Goal: Register for event/course

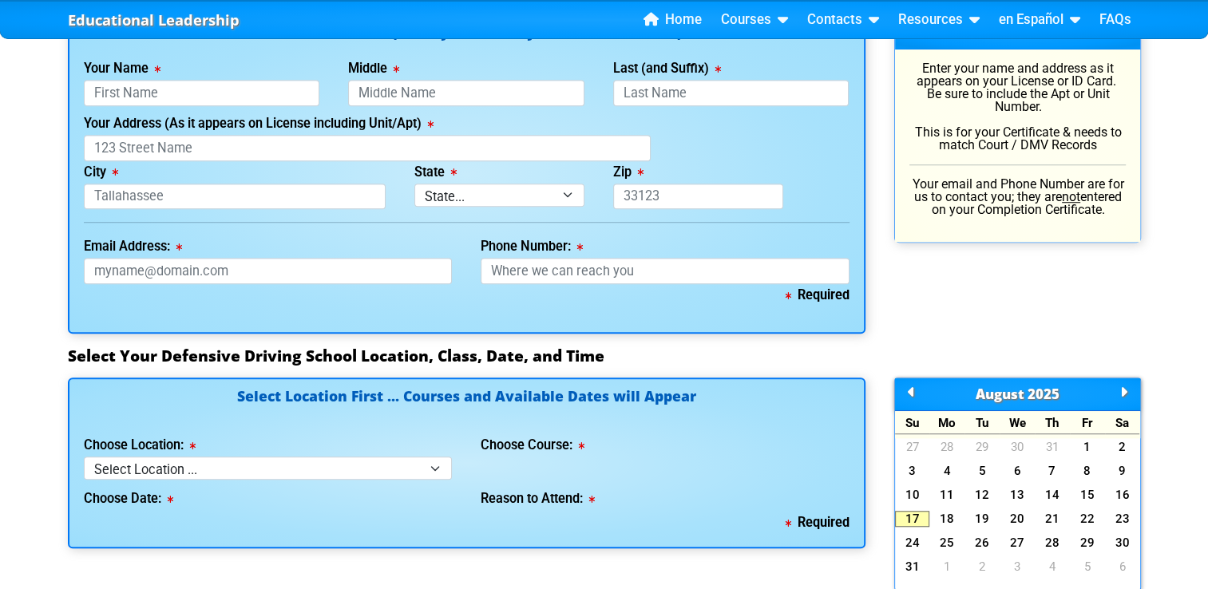
scroll to position [1209, 0]
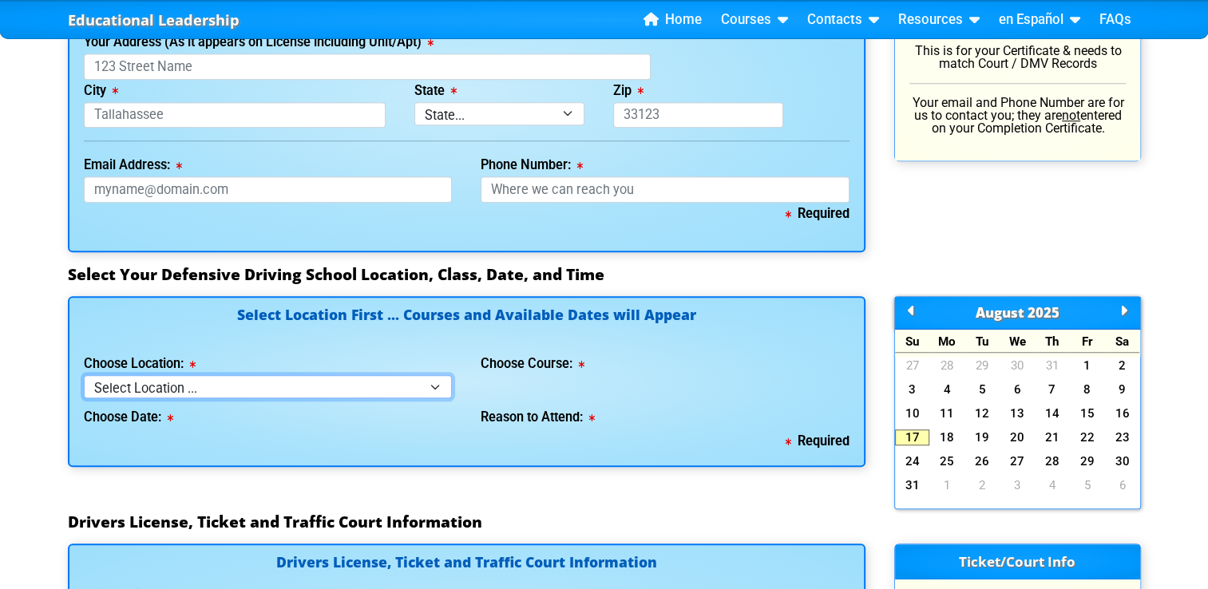
click at [420, 386] on select "Select Location ... Tampa Orlando Kissimmee [GEOGRAPHIC_DATA] - en español [GEO…" at bounding box center [268, 386] width 369 height 23
select select "2"
click at [84, 375] on select "Select Location ... Tampa Orlando Kissimmee [GEOGRAPHIC_DATA] - en español [GEO…" at bounding box center [268, 386] width 369 height 23
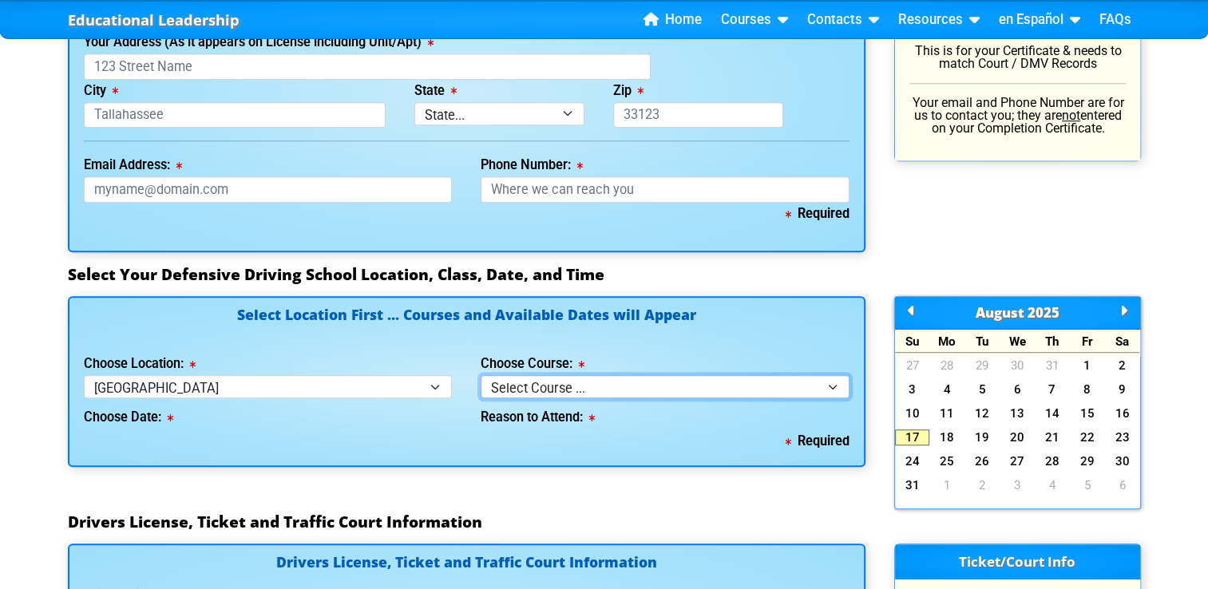
click at [537, 390] on select "Select Course ... 4 Hour BDI Class (Basic Course & TCAC) 4 Hour Under 25 Class …" at bounding box center [665, 386] width 369 height 23
select select "5"
click at [481, 375] on select "Select Course ... 4 Hour BDI Class (Basic Course & TCAC) 4 Hour Under 25 Class …" at bounding box center [665, 386] width 369 height 23
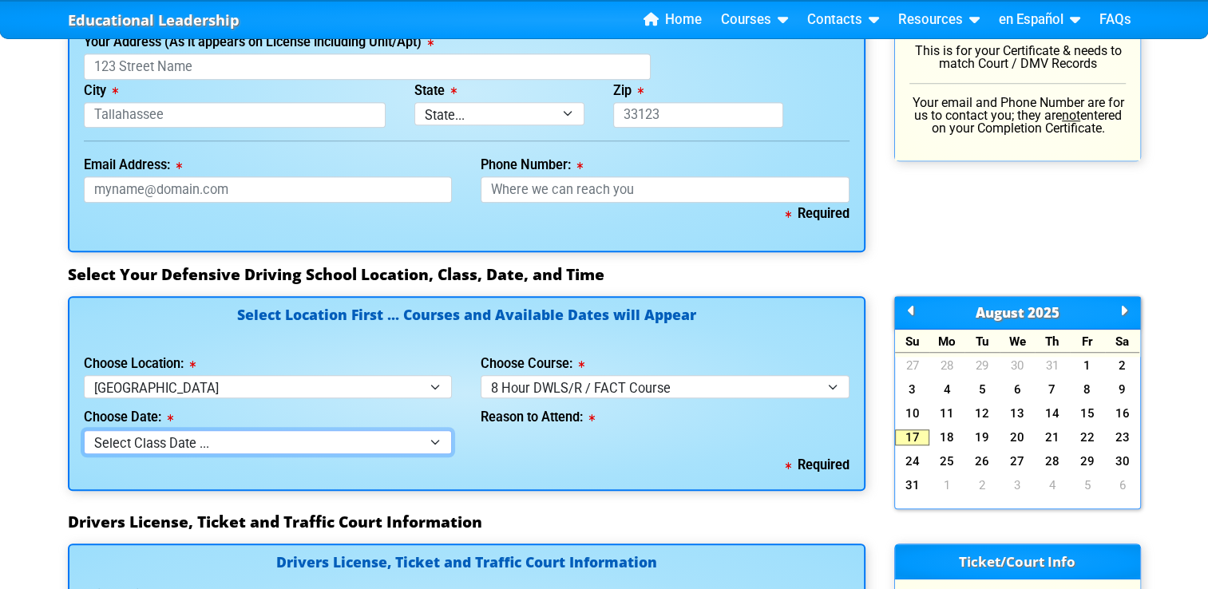
click at [433, 440] on select "Select Class Date ... [DATE] -- ([DATE] from 9:30am-6:30pm) [DATE] -- ([DATE] f…" at bounding box center [268, 441] width 369 height 23
select select "[DATE], 6"
click at [84, 430] on select "Select Class Date ... [DATE] -- ([DATE] from 9:30am-6:30pm) [DATE] -- ([DATE] f…" at bounding box center [268, 441] width 369 height 23
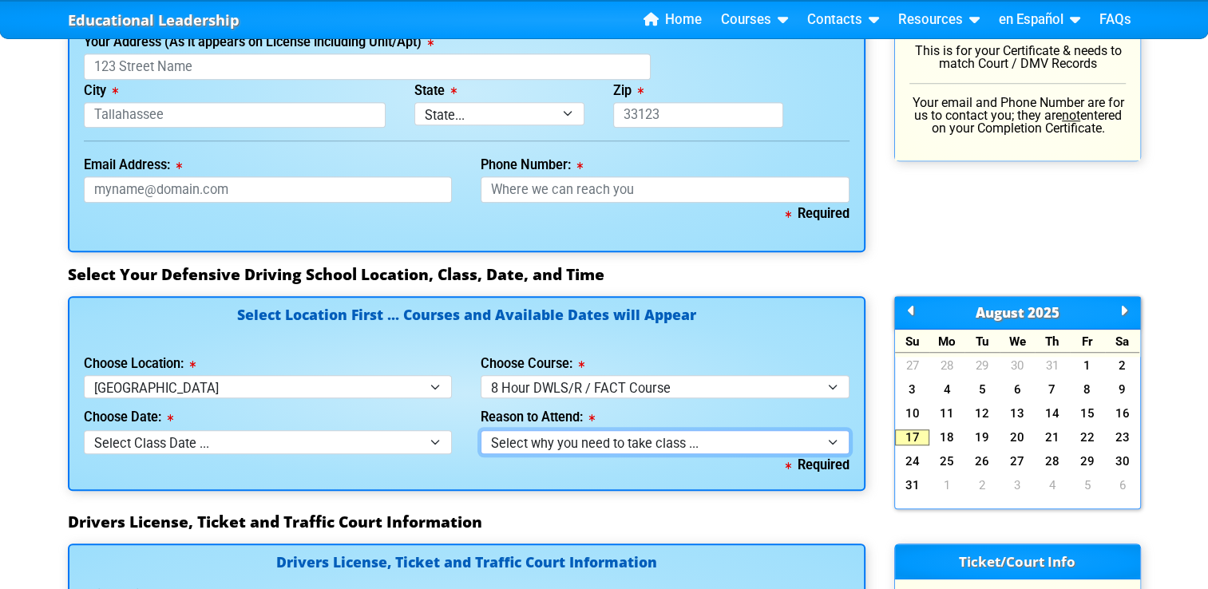
click at [518, 433] on select "Select why you need to take class ... Court Order for Driving on Suspended Lice…" at bounding box center [665, 441] width 369 height 23
select select "8 Hour DWLS/R - Court Ordered"
click at [481, 430] on select "Select why you need to take class ... Court Order for Driving on Suspended Lice…" at bounding box center [665, 441] width 369 height 23
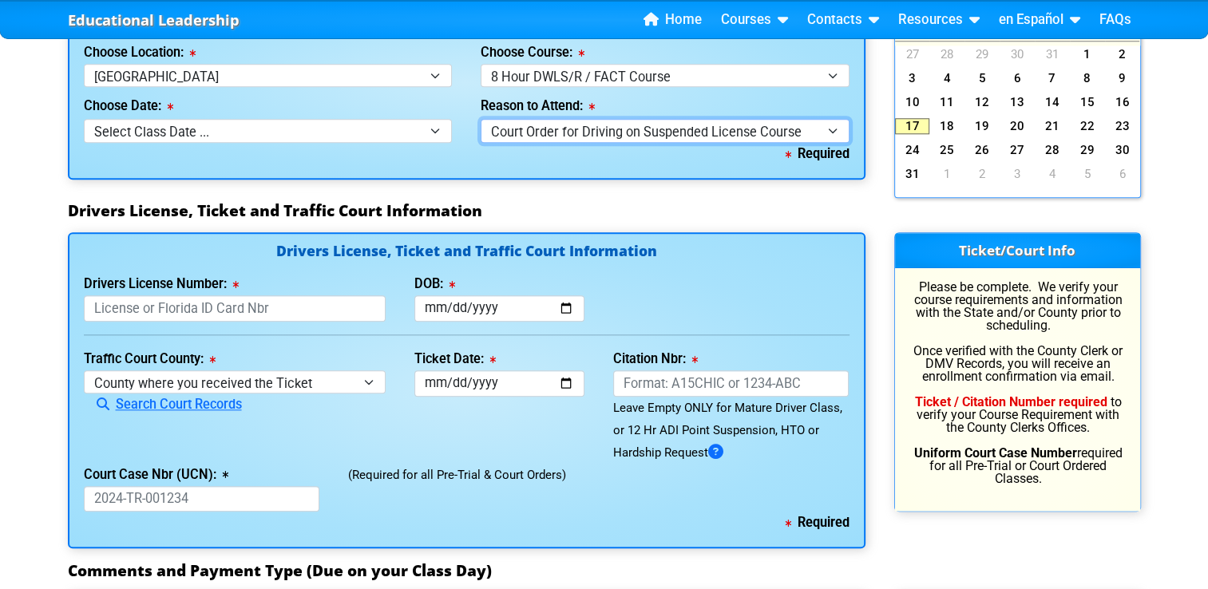
scroll to position [1521, 0]
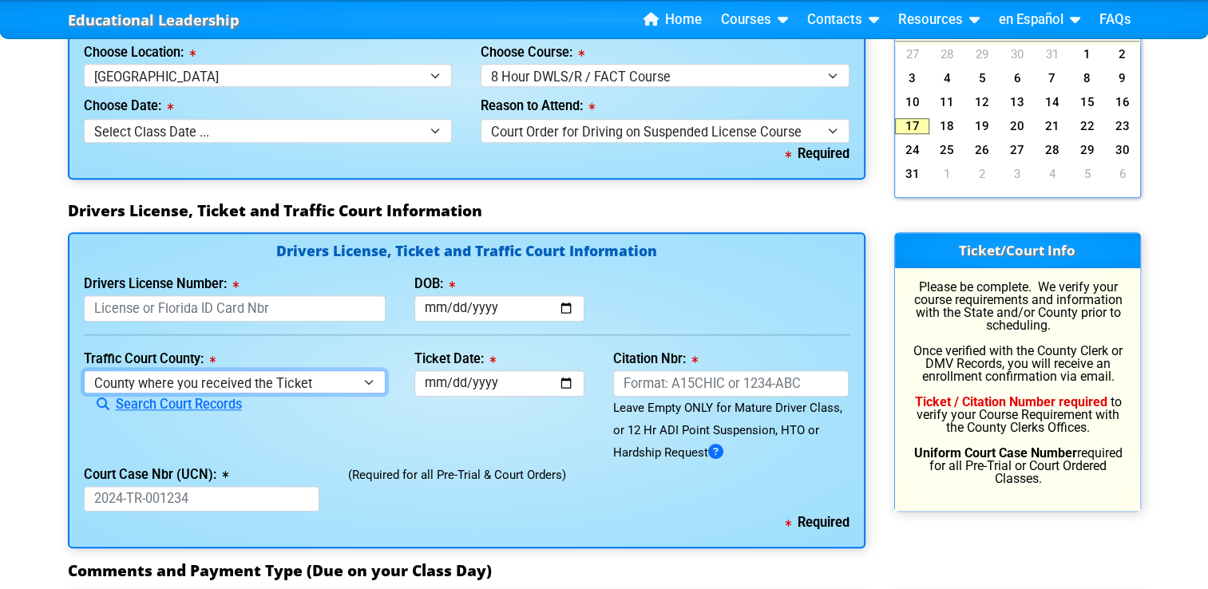
click at [378, 388] on select "County where you received the Ticket Out of State Out of State - [US_STATE] Out…" at bounding box center [235, 382] width 303 height 23
click at [84, 371] on select "County where you received the Ticket Out of State Out of State - [US_STATE] Out…" at bounding box center [235, 382] width 303 height 23
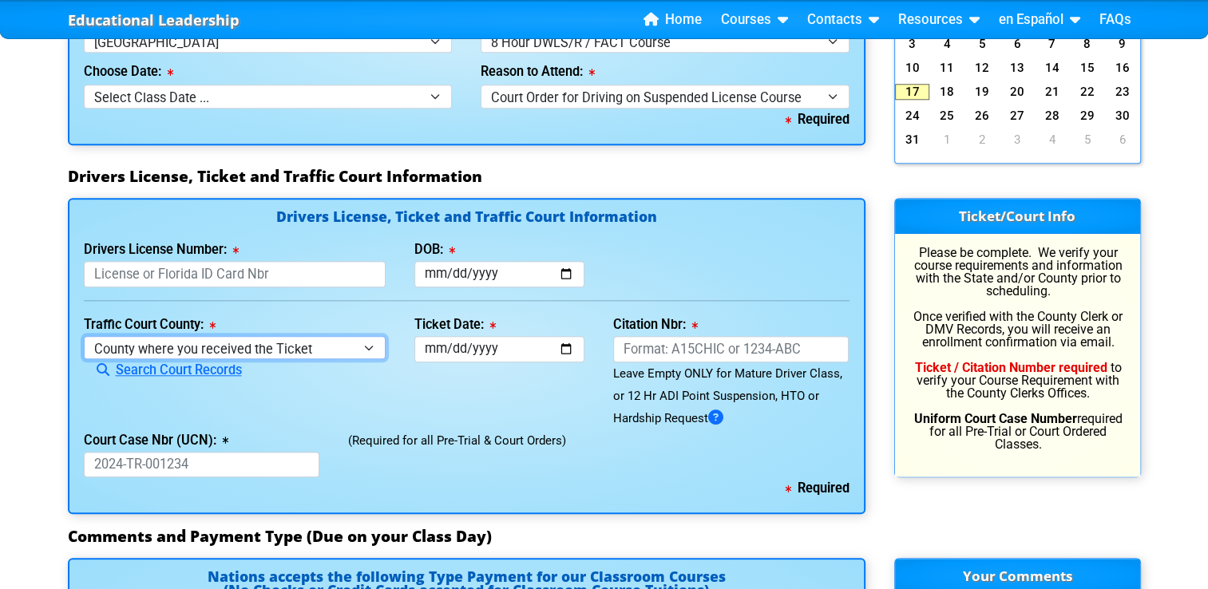
scroll to position [1537, 0]
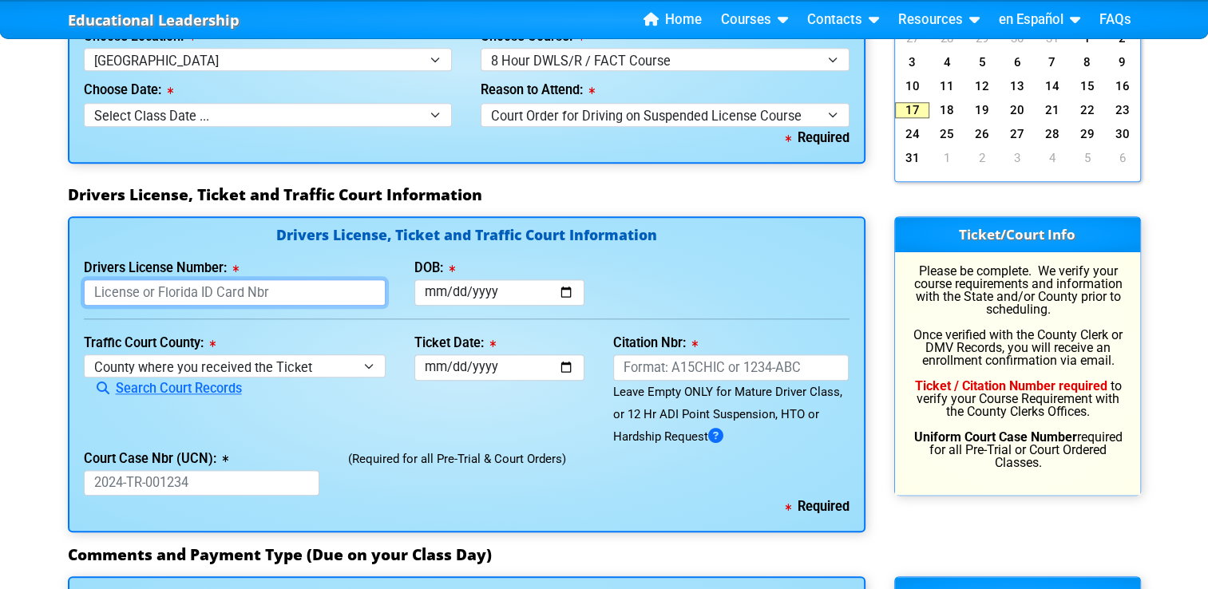
click at [331, 292] on input "Drivers License Number:" at bounding box center [235, 293] width 303 height 26
click at [173, 386] on link "Search Court Records" at bounding box center [163, 388] width 158 height 15
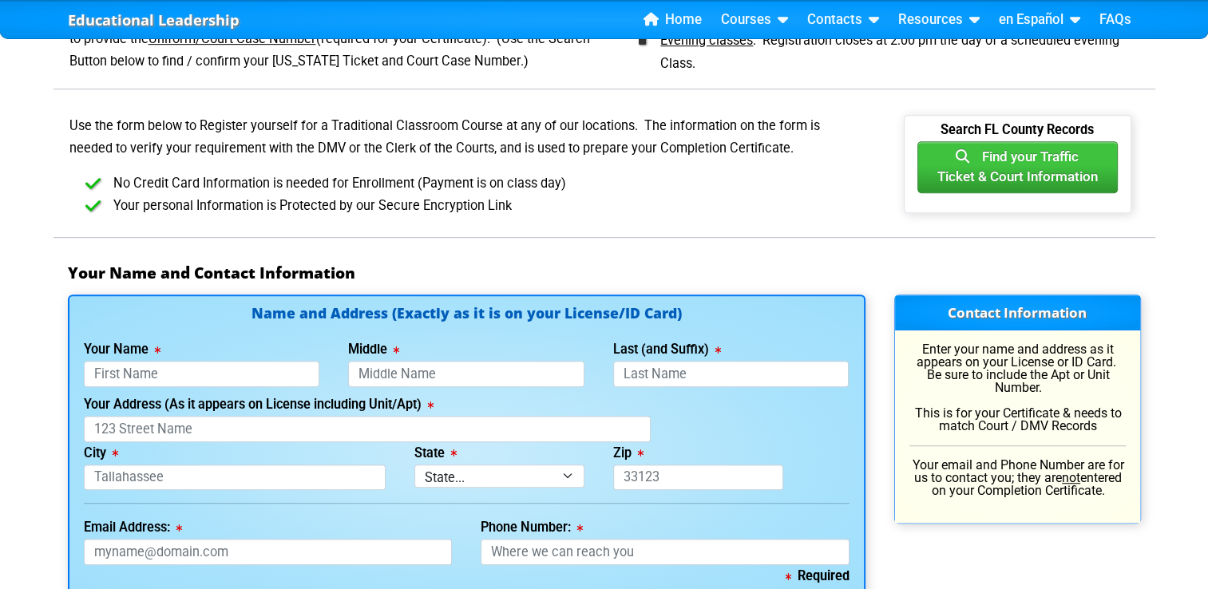
scroll to position [833, 0]
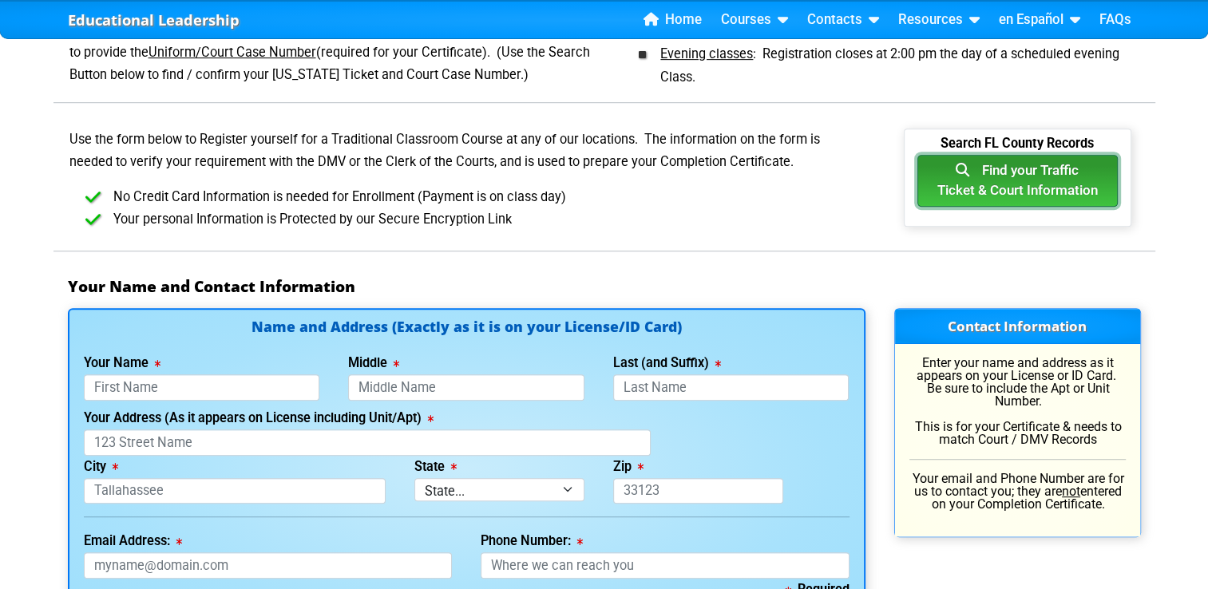
click at [1049, 184] on button "Find your Traffic Ticket & Court Information" at bounding box center [1018, 181] width 200 height 53
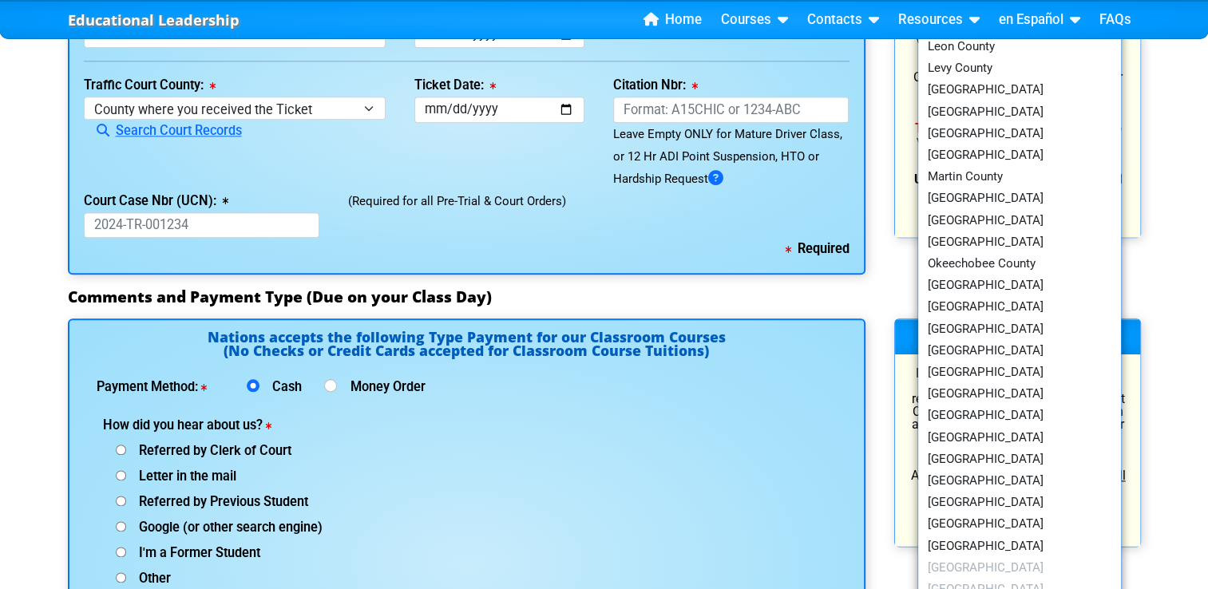
scroll to position [1881, 0]
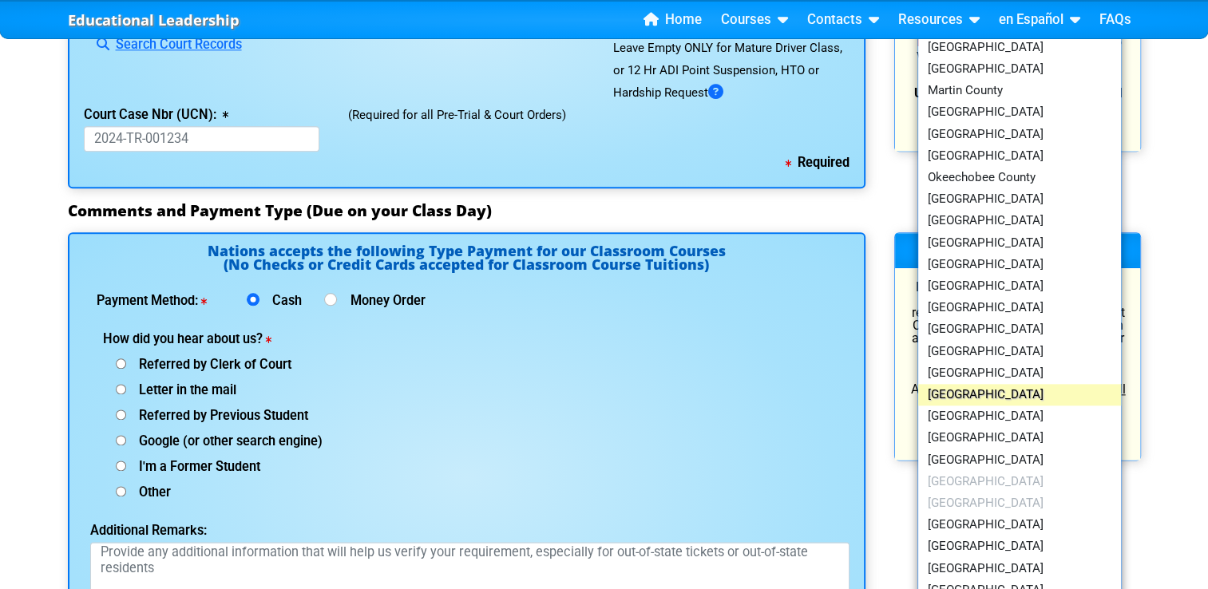
click at [966, 391] on link "[GEOGRAPHIC_DATA]" at bounding box center [1020, 395] width 204 height 22
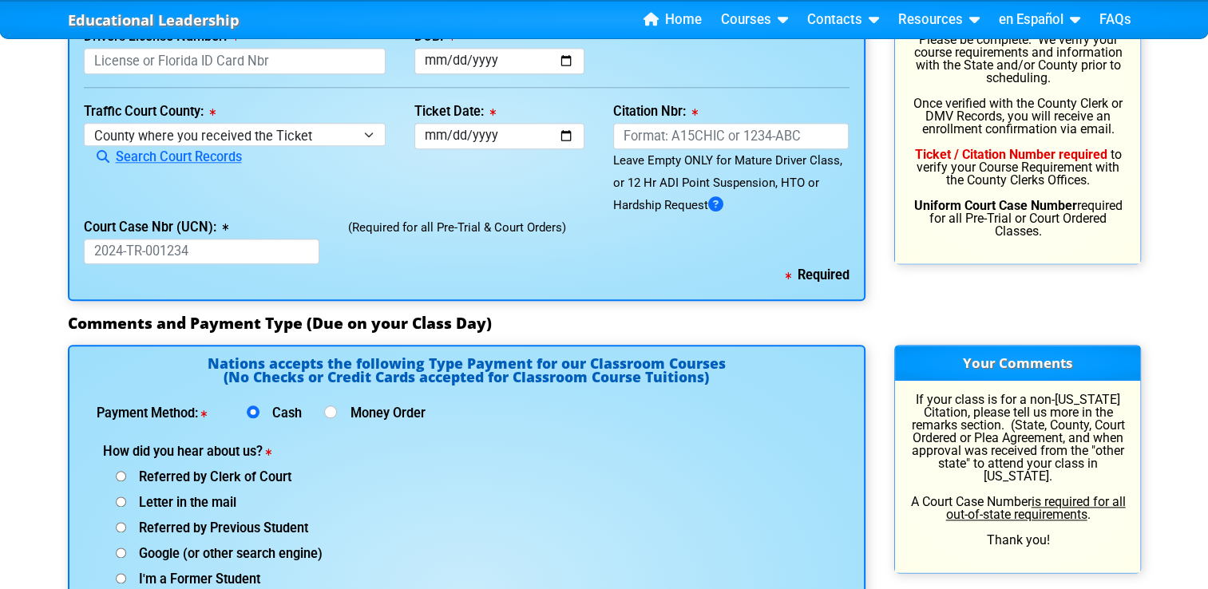
scroll to position [1762, 0]
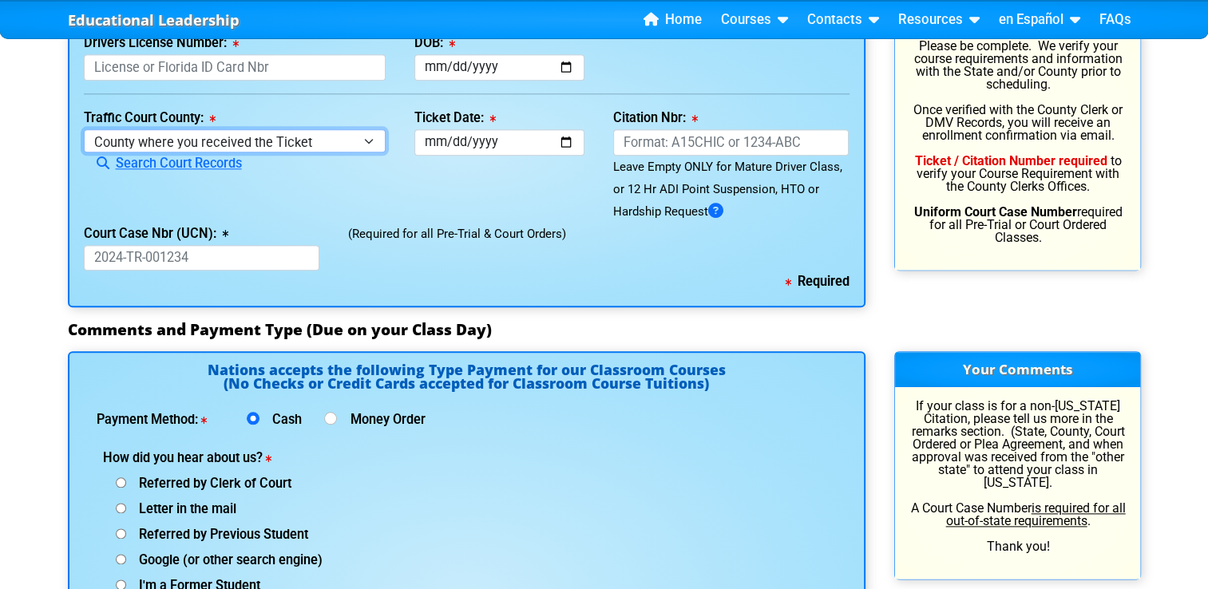
click at [369, 147] on select "County where you received the Ticket Out of State Out of State - [US_STATE] Out…" at bounding box center [235, 140] width 303 height 23
select select "{"countyName":"Orange","state":"[US_STATE]","uniqueId":"72cd9516-2a86-4b1d-9e65…"
click at [84, 129] on select "County where you received the Ticket Out of State Out of State - [US_STATE] Out…" at bounding box center [235, 140] width 303 height 23
click at [219, 161] on link "Search Court Records" at bounding box center [163, 163] width 158 height 15
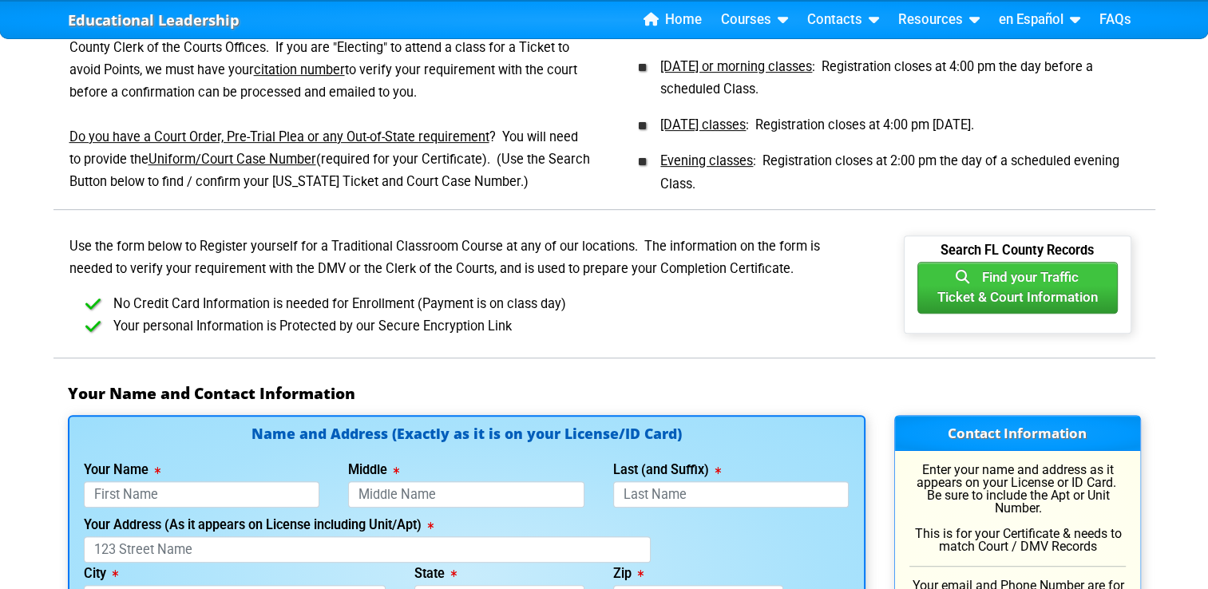
scroll to position [716, 0]
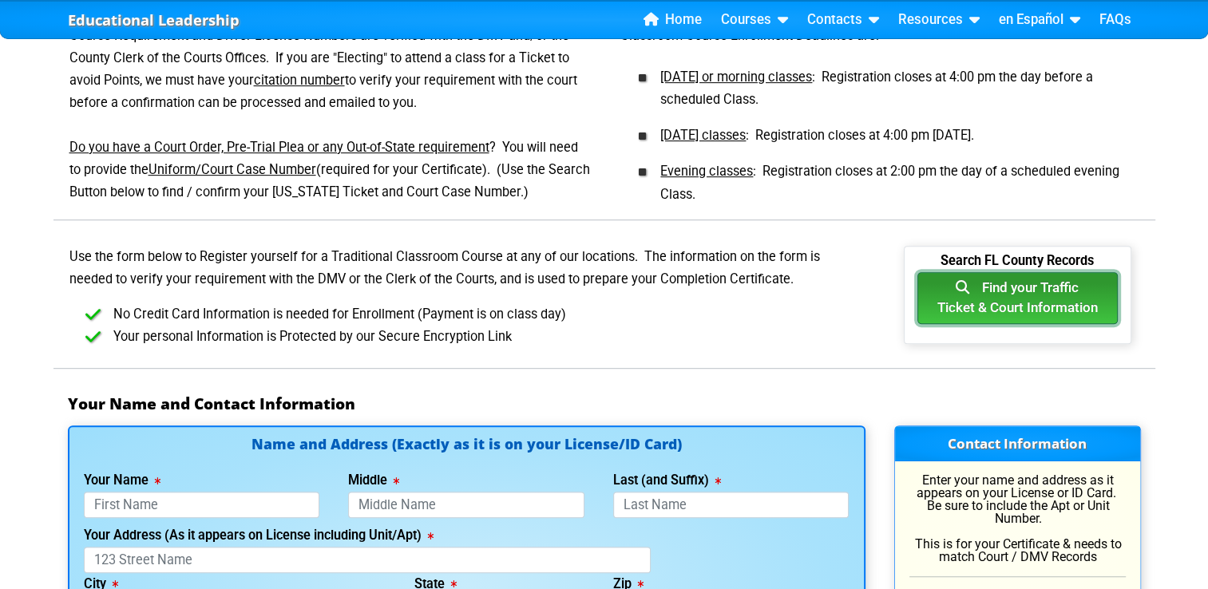
click at [1003, 286] on button "Find your Traffic Ticket & Court Information" at bounding box center [1018, 298] width 200 height 53
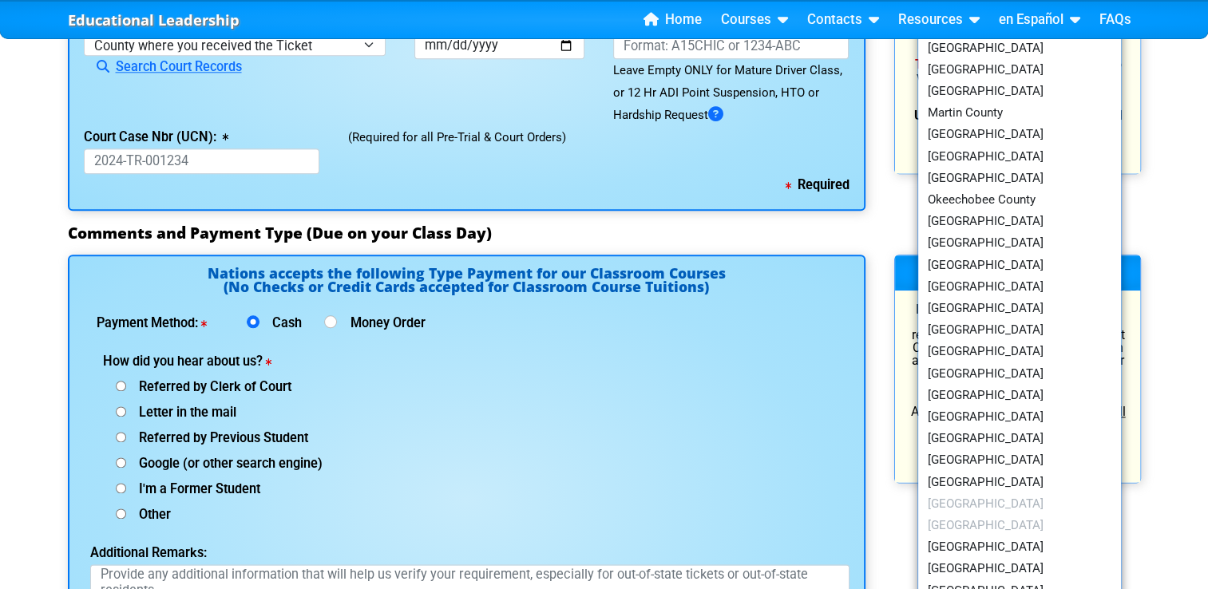
scroll to position [1840, 0]
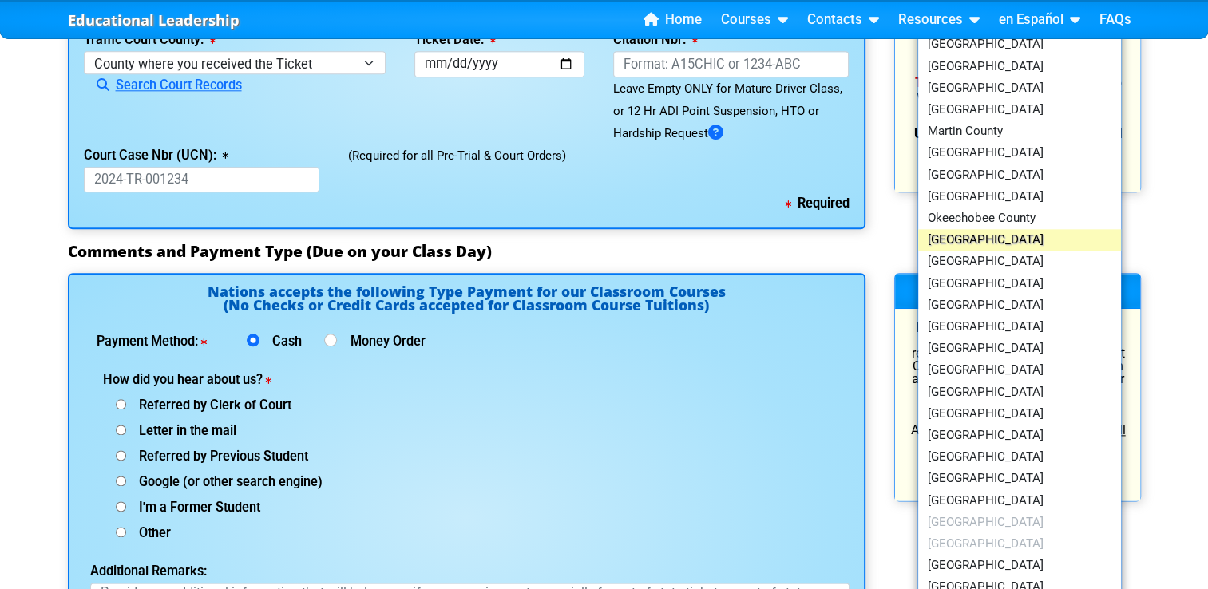
click at [986, 240] on link "[GEOGRAPHIC_DATA]" at bounding box center [1020, 240] width 204 height 22
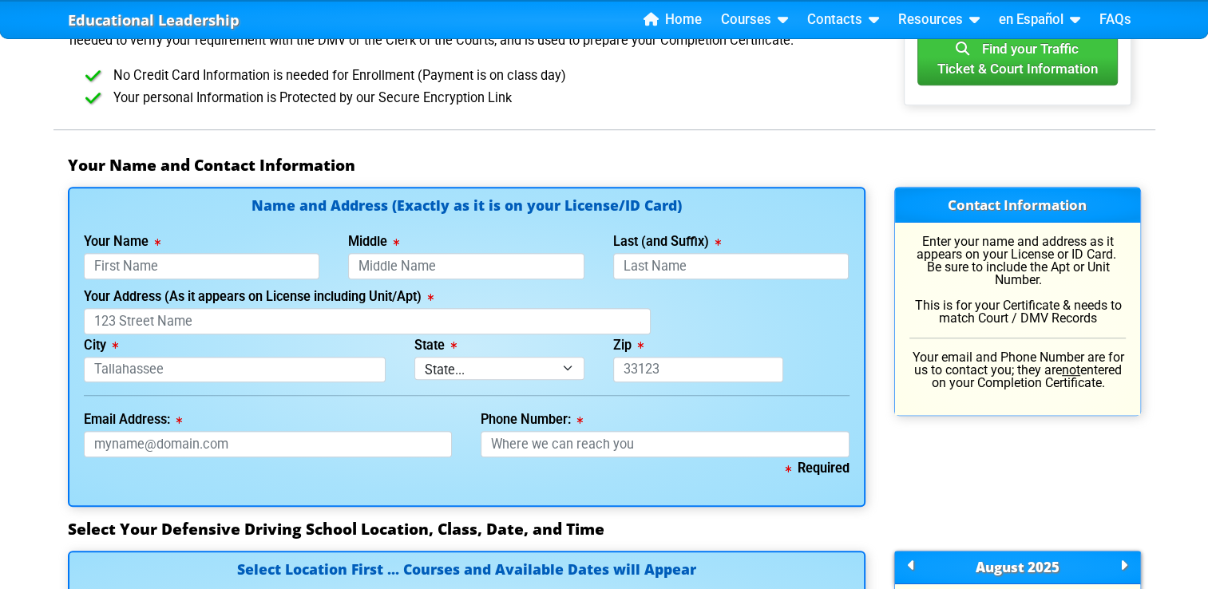
scroll to position [955, 0]
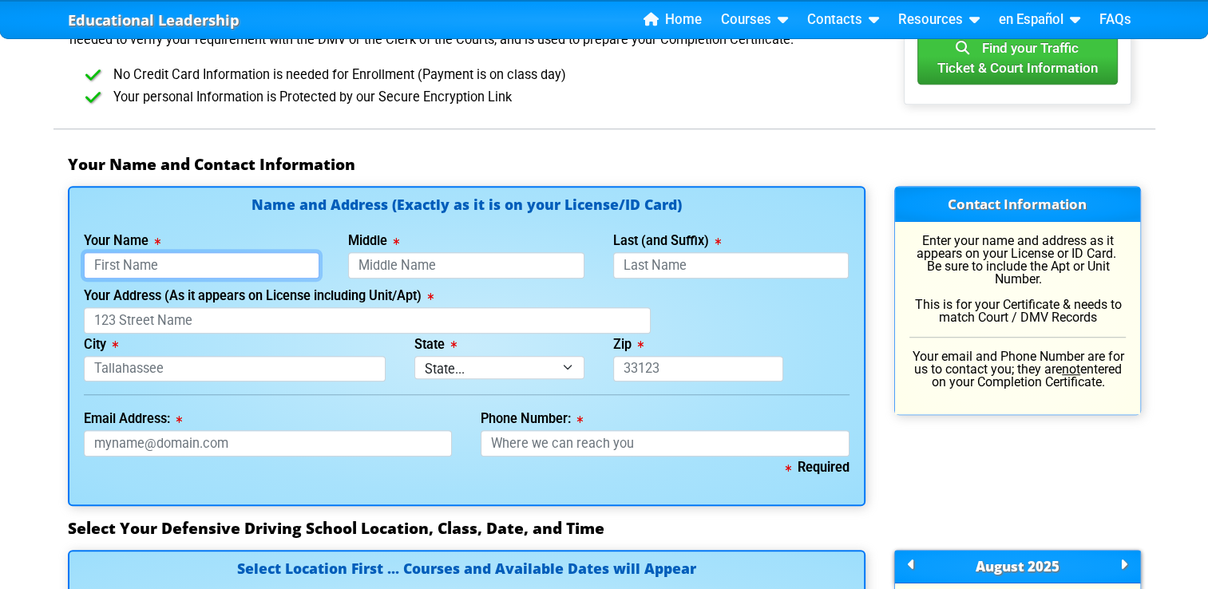
click at [218, 265] on input "Your Name" at bounding box center [202, 265] width 236 height 26
type input "[PERSON_NAME]"
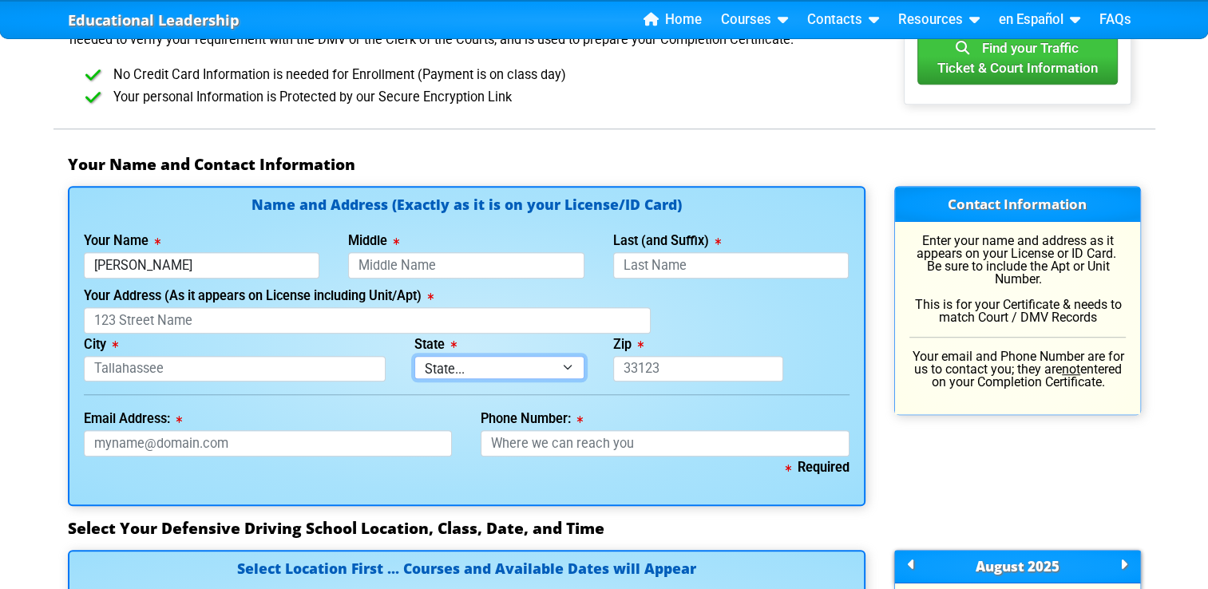
select select "{"fullName":"[US_STATE]","abbreviation":"FL","uniqueId":"1d559909-6cf0-4a4d-848…"
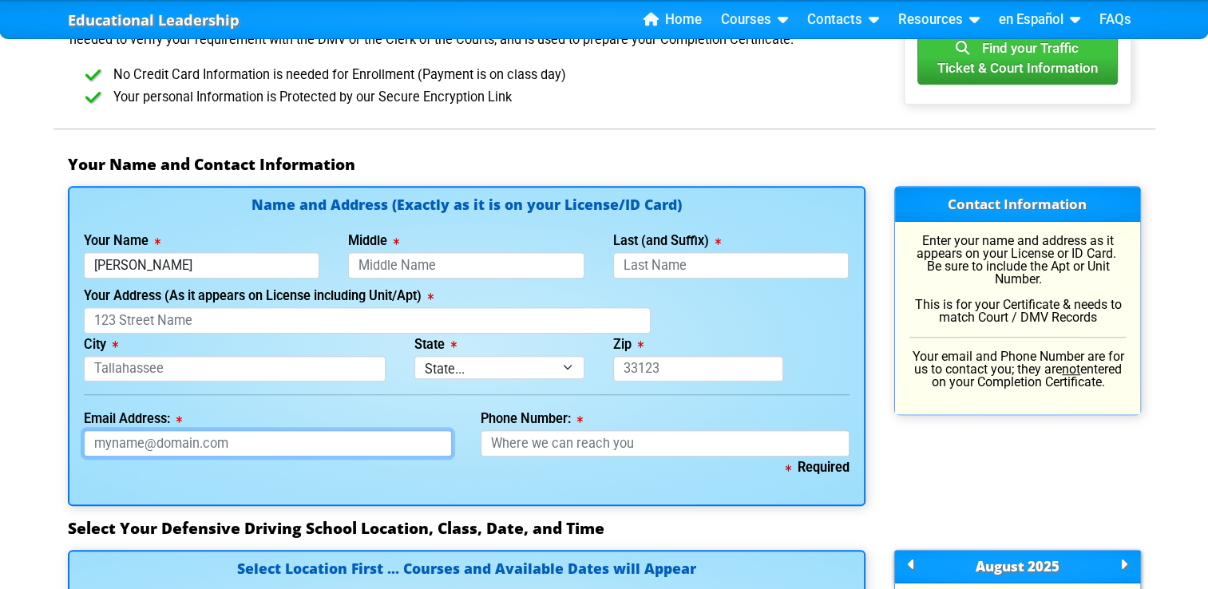
type input "[EMAIL_ADDRESS][DOMAIN_NAME]"
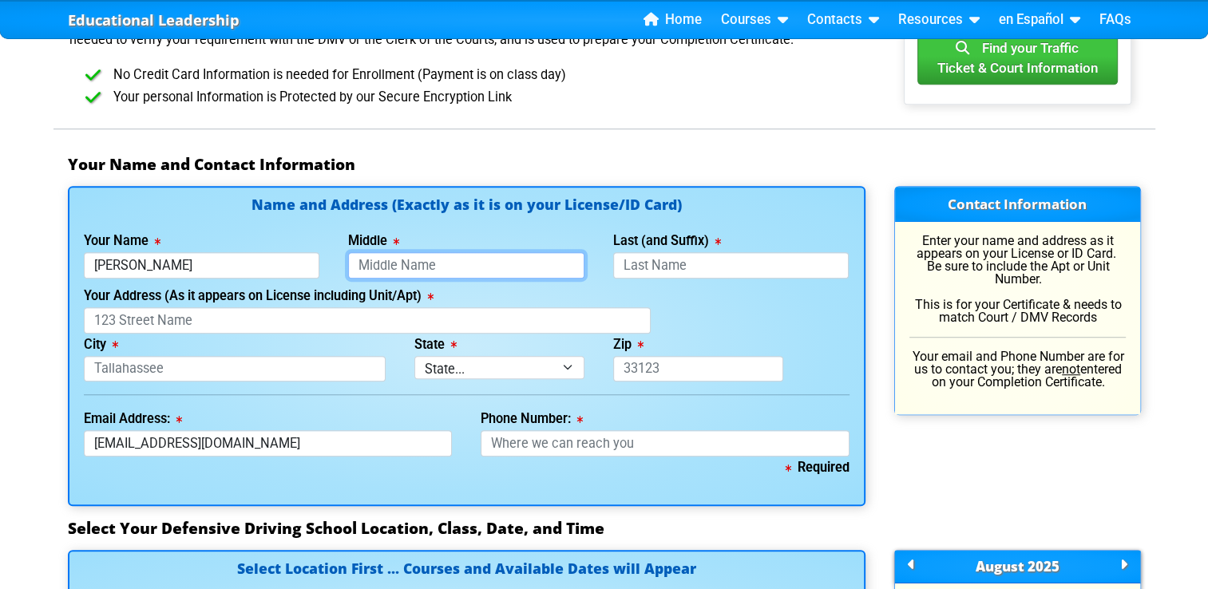
click at [492, 269] on input "Middle" at bounding box center [466, 265] width 236 height 26
type input "Bryce"
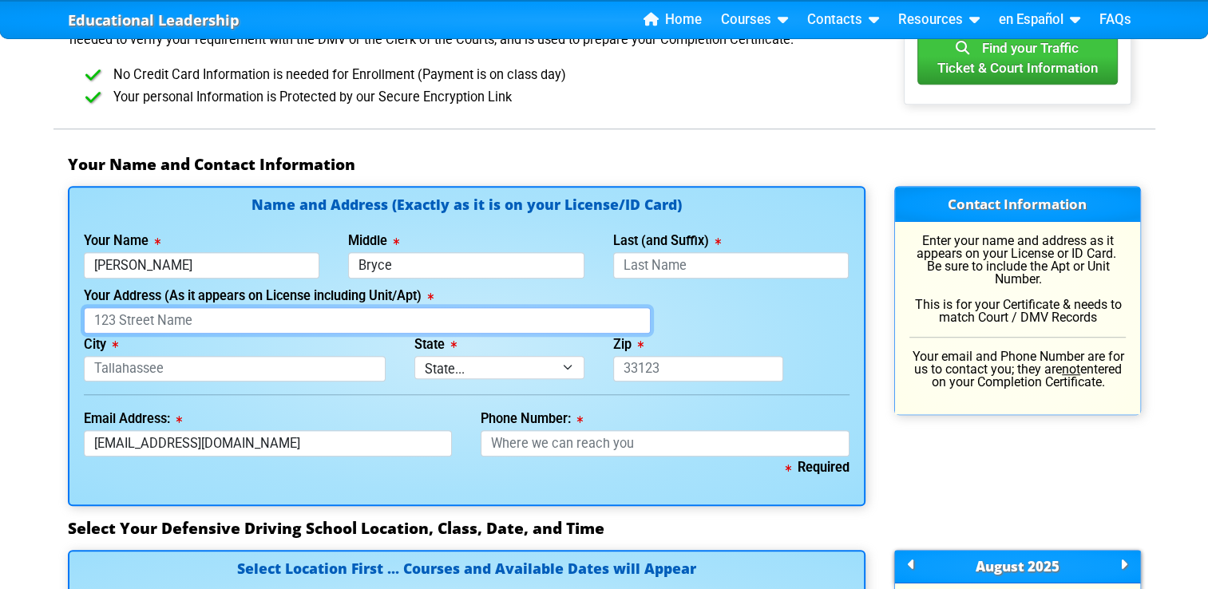
click at [384, 317] on input "Your Address (As it appears on License including Unit/Apt)" at bounding box center [367, 320] width 567 height 26
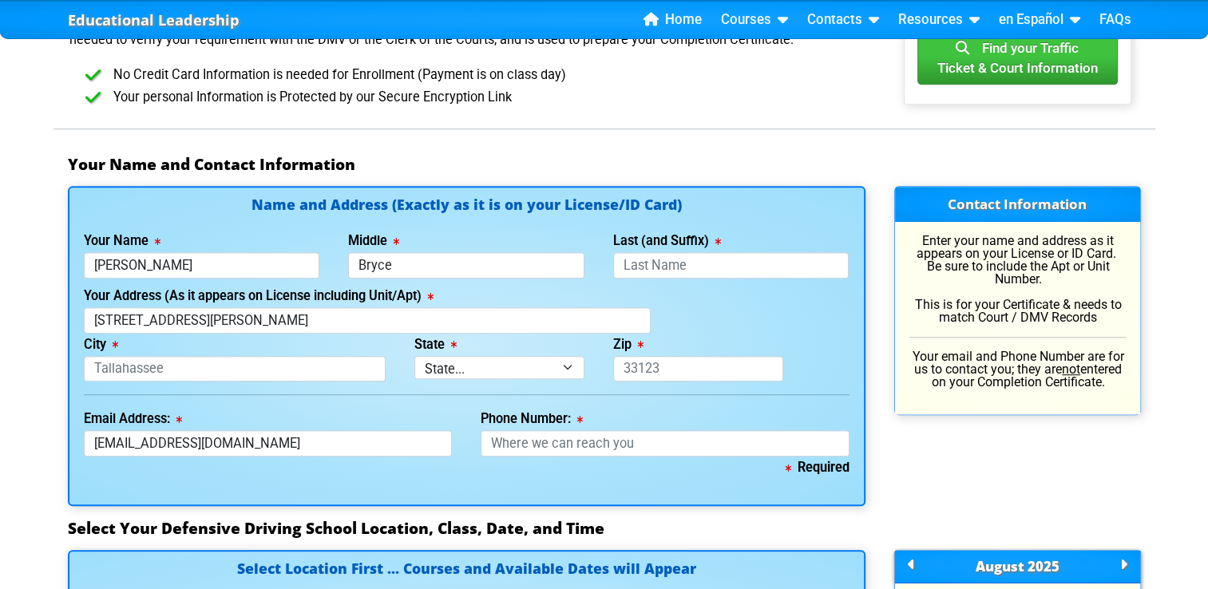
type input "1860 [PERSON_NAME] Point"
type input "[PERSON_NAME]"
select select "{"fullName":"[US_STATE]","abbreviation":"FL","uniqueId":"1d559909-6cf0-4a4d-848…"
type input "32771"
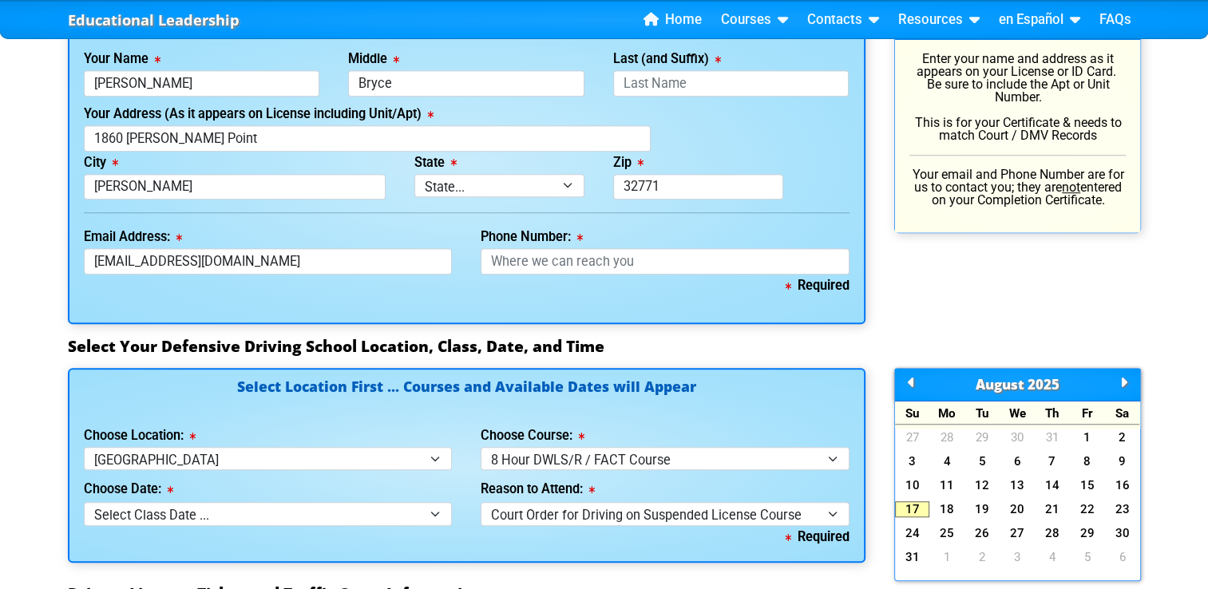
scroll to position [1156, 0]
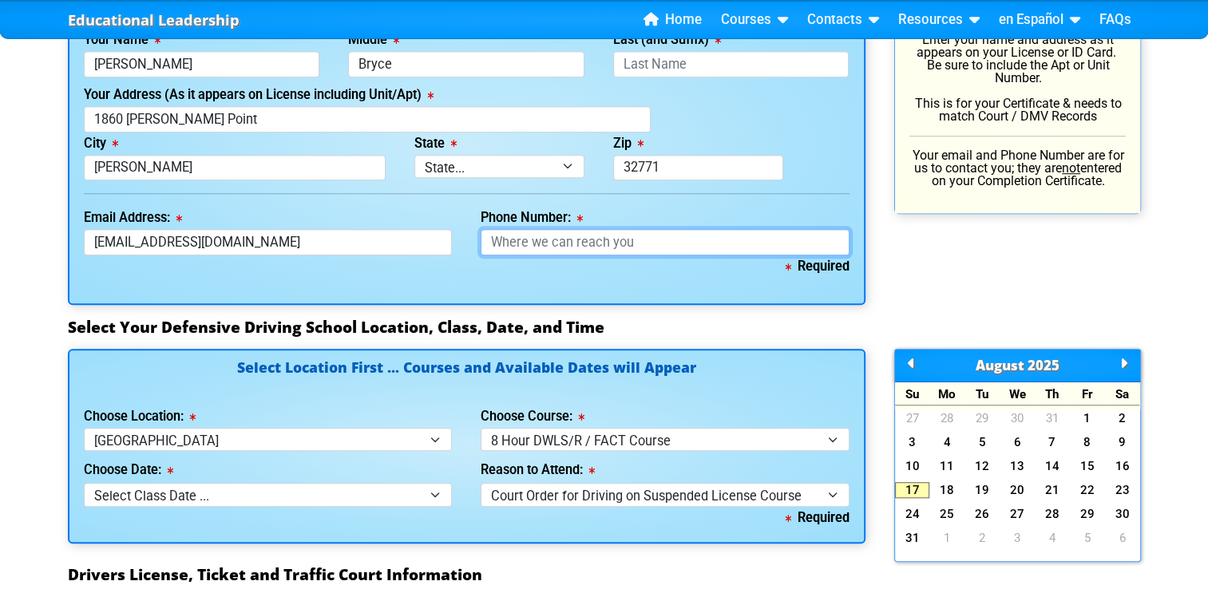
click at [556, 241] on input "Phone Number:" at bounding box center [665, 242] width 369 height 26
type input "[PHONE_NUMBER]"
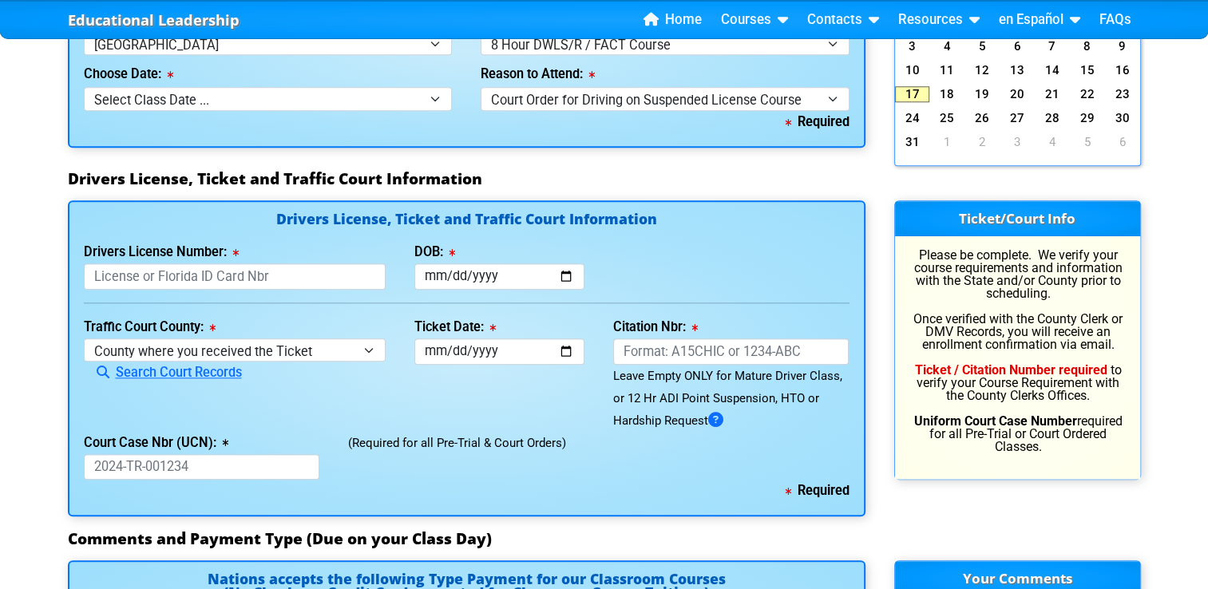
scroll to position [1553, 0]
click at [332, 281] on input "Drivers License Number:" at bounding box center [235, 277] width 303 height 26
type input "C218653822000"
click at [476, 278] on input "DOB:" at bounding box center [499, 277] width 170 height 26
click at [447, 276] on input "DOB:" at bounding box center [499, 277] width 170 height 26
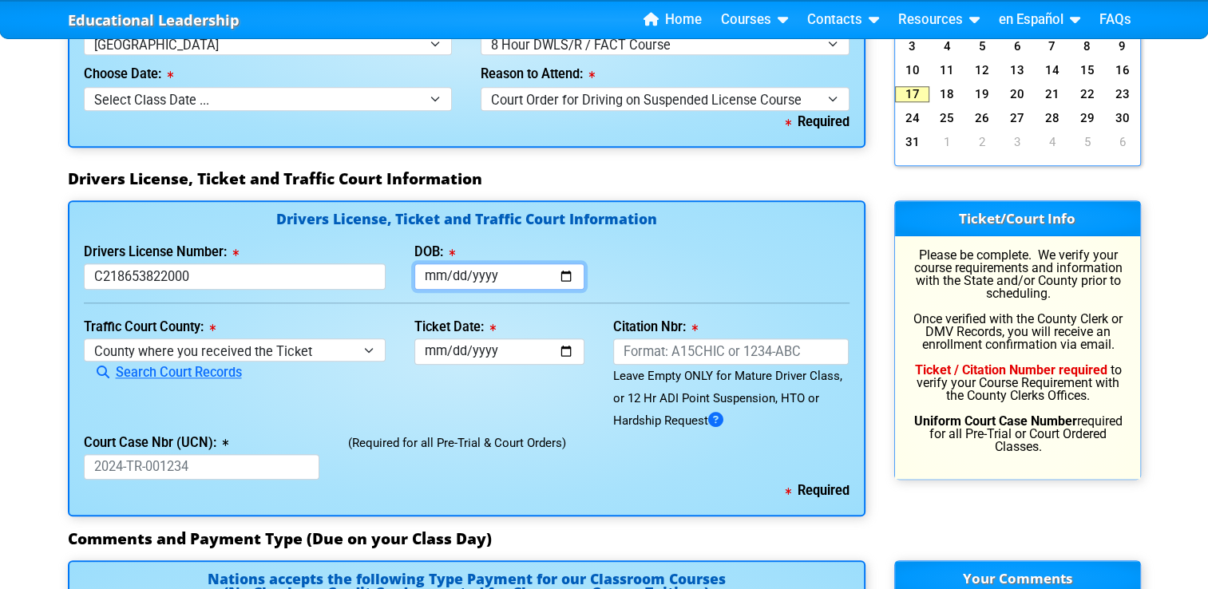
click at [431, 279] on input "DOB:" at bounding box center [499, 277] width 170 height 26
type input "[DATE]"
click at [490, 351] on input "Ticket Date:" at bounding box center [499, 352] width 170 height 26
click at [436, 350] on input "Ticket Date:" at bounding box center [499, 352] width 170 height 26
type input "[DATE]"
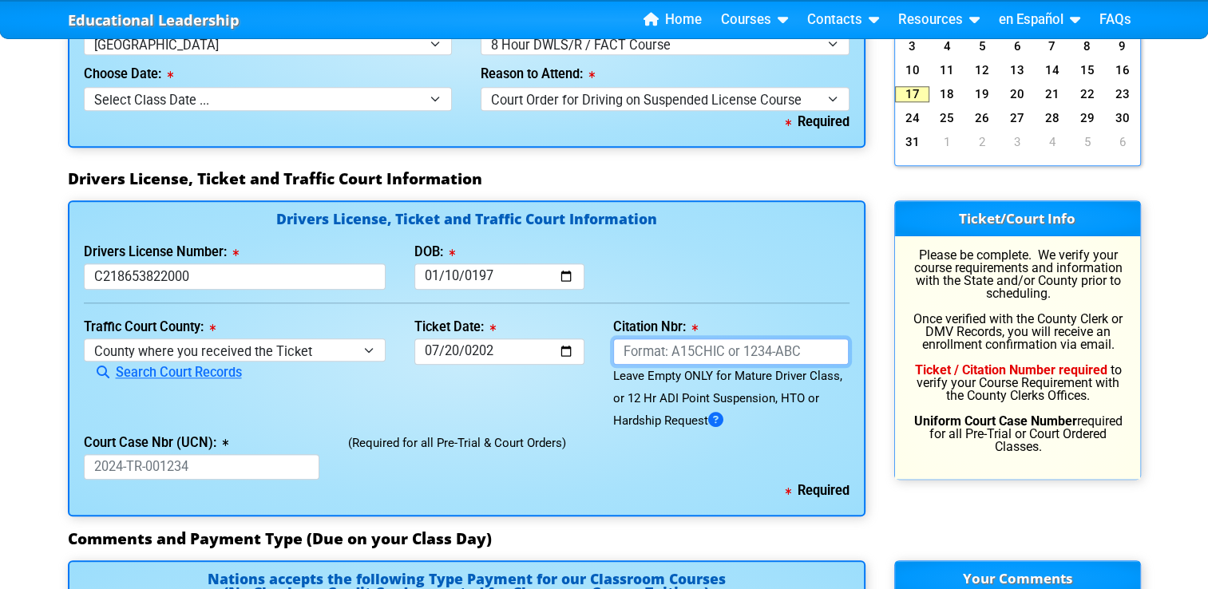
click at [641, 350] on input "Citation Nbr:" at bounding box center [731, 352] width 236 height 26
paste input "AJCQOQE"
type input "AJCQOQE"
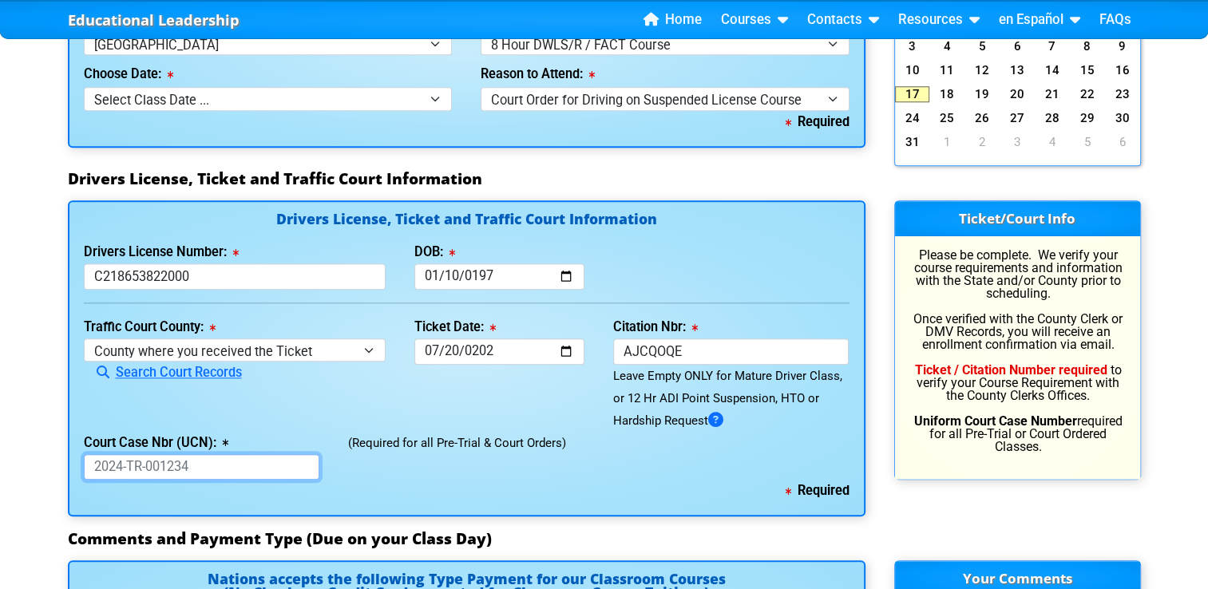
click at [227, 470] on input "Court Case Nbr (UCN):" at bounding box center [202, 467] width 236 height 26
paste input "2024-TR-316815-A-E"
type input "2024-TR-316815-A-E"
drag, startPoint x: 248, startPoint y: 471, endPoint x: 85, endPoint y: 463, distance: 163.9
click at [85, 463] on input "2024-TR-316815-A-E" at bounding box center [202, 467] width 236 height 26
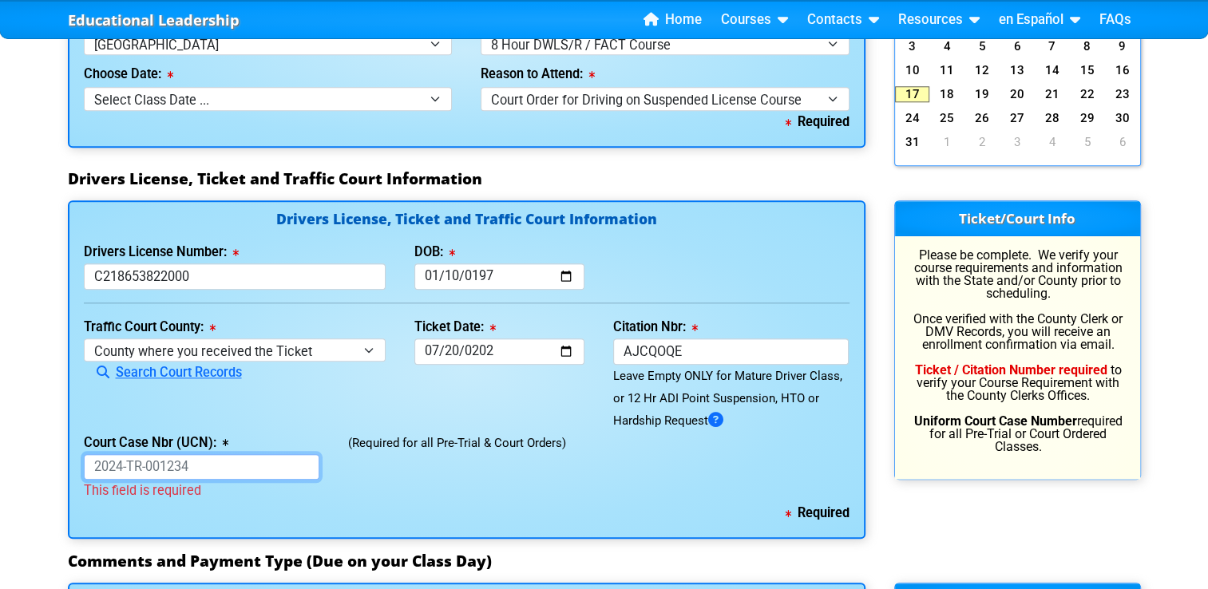
paste input "2024-TR-316815-A-E"
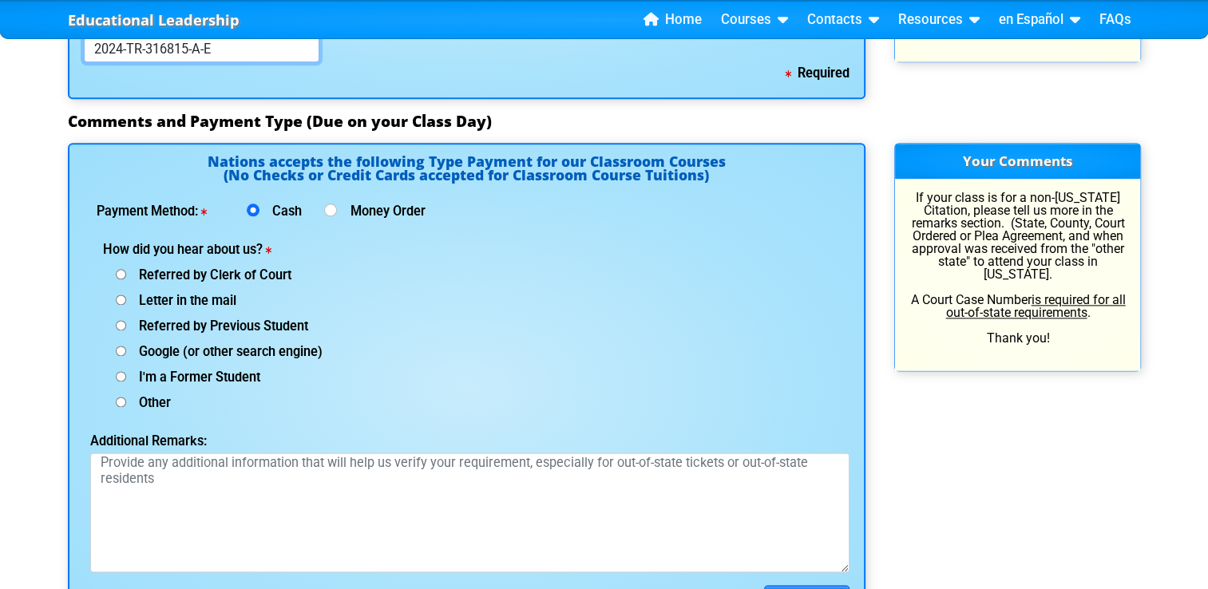
scroll to position [1984, 0]
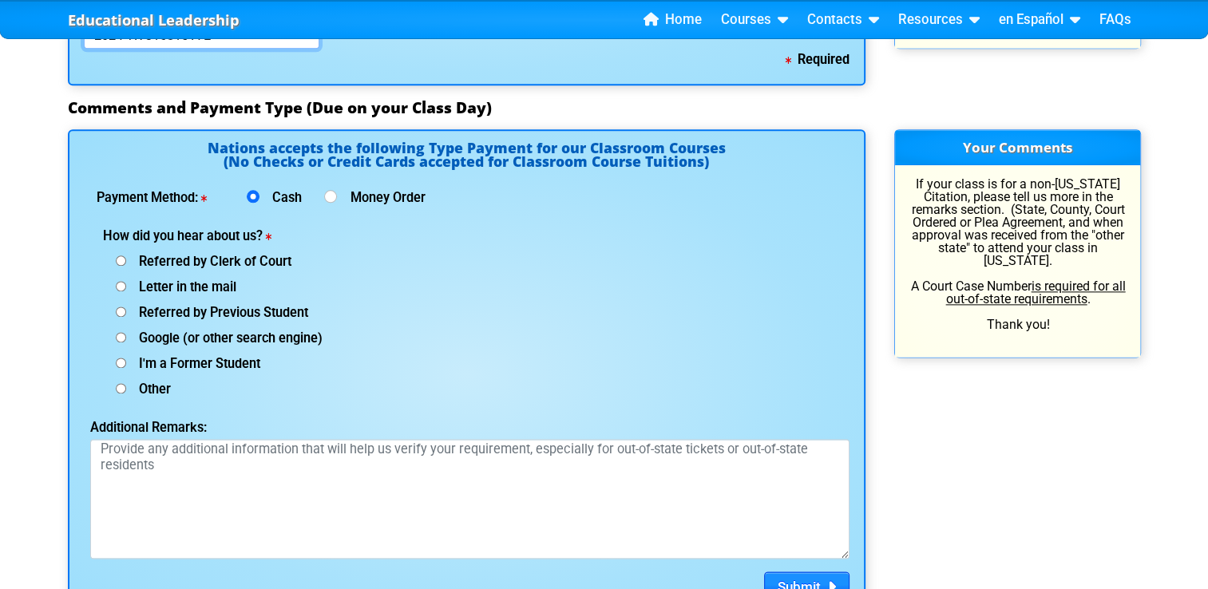
type input "2024-TR-316815-A-E"
click at [117, 260] on input "Referred by Clerk of Court" at bounding box center [121, 261] width 10 height 10
radio input "true"
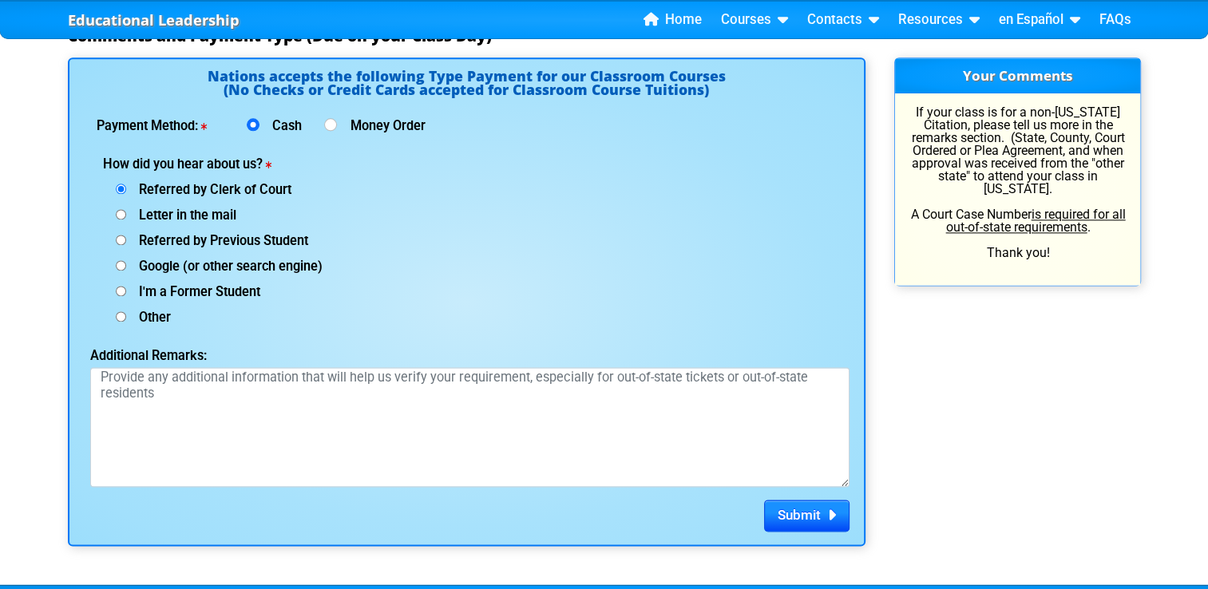
scroll to position [2057, 0]
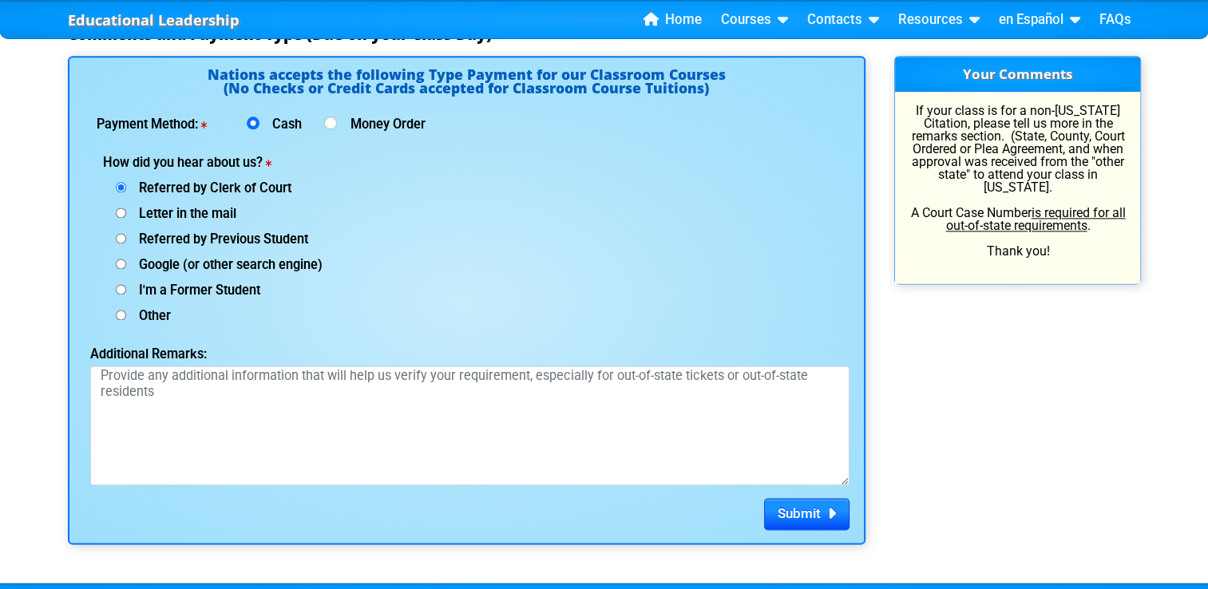
click at [121, 317] on input "Other (specify below)" at bounding box center [121, 315] width 10 height 10
radio input "true"
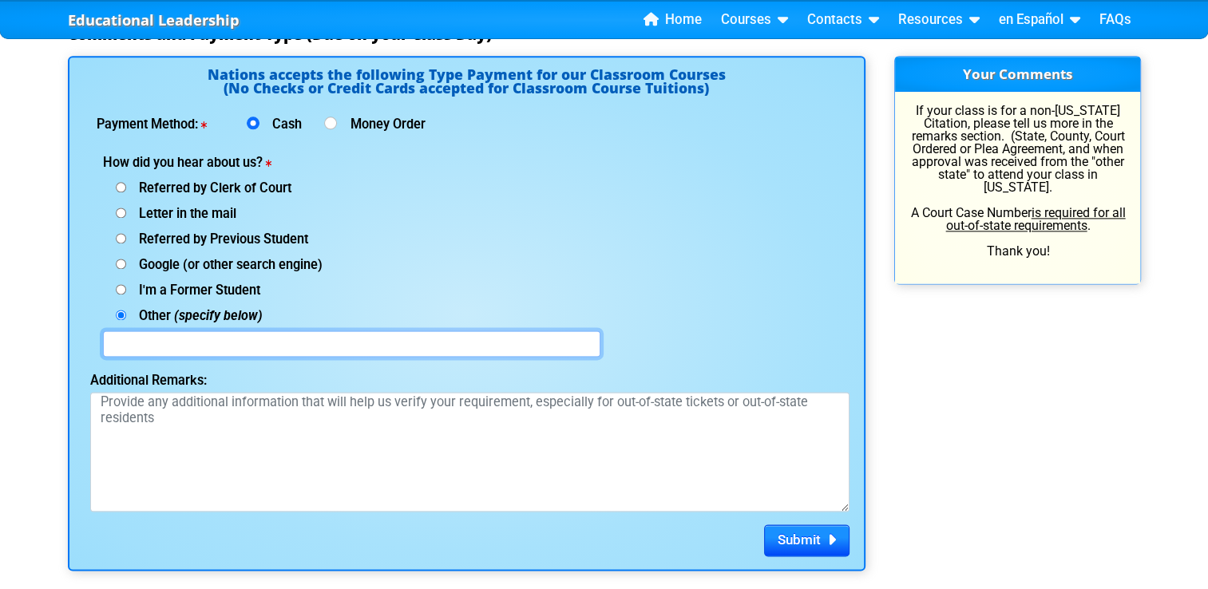
click at [184, 353] on input "text" at bounding box center [352, 344] width 498 height 26
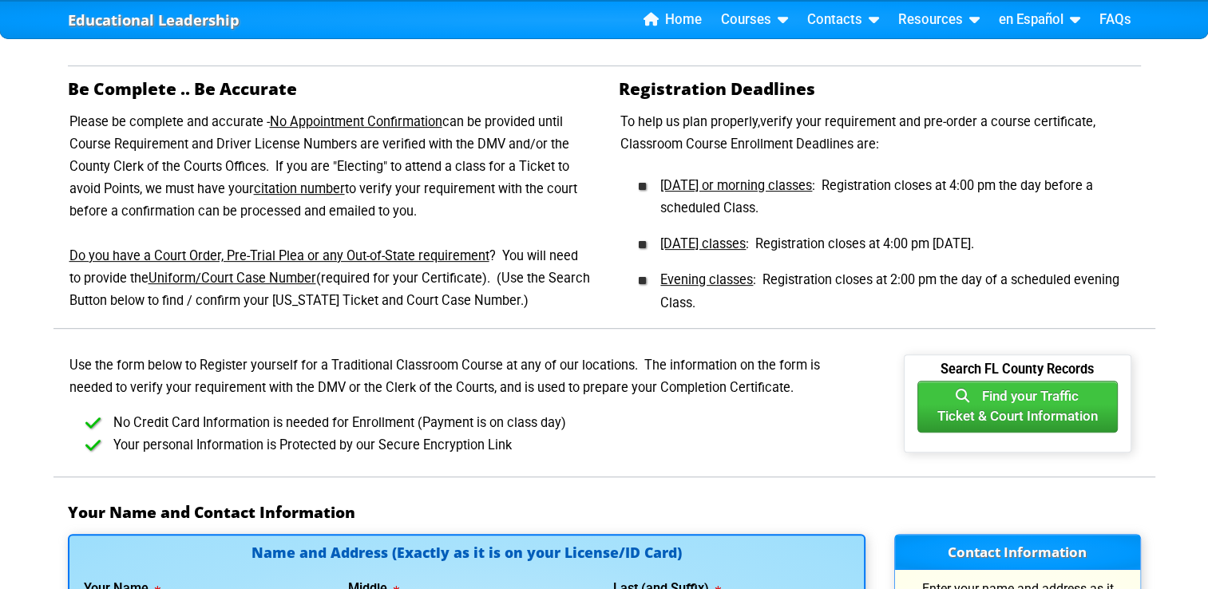
scroll to position [606, 0]
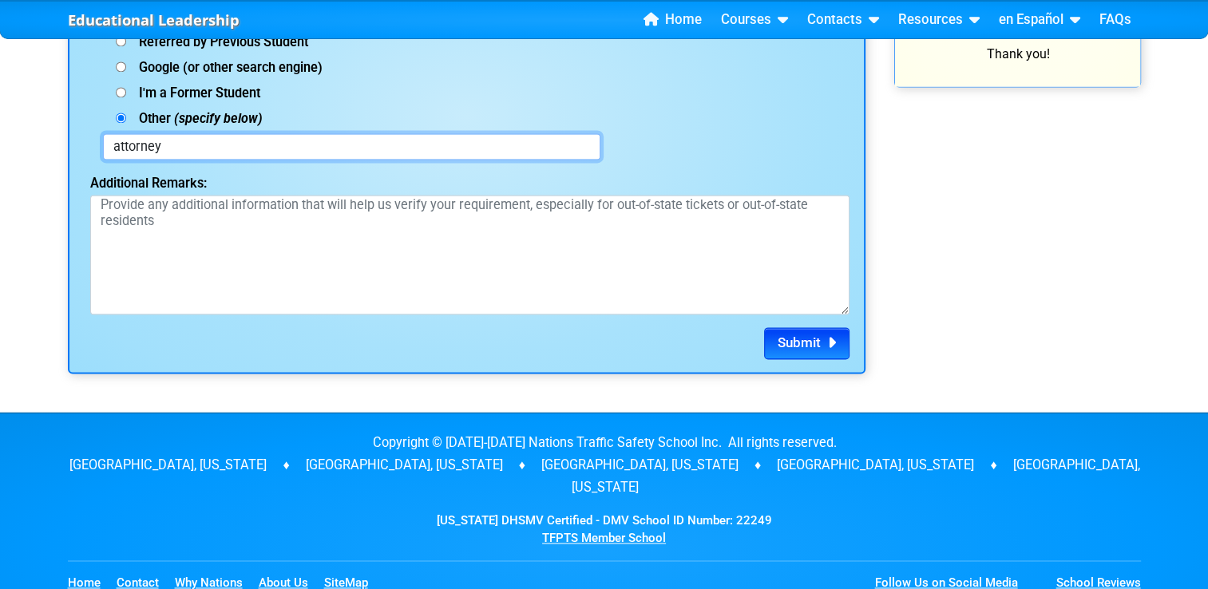
type input "attorney"
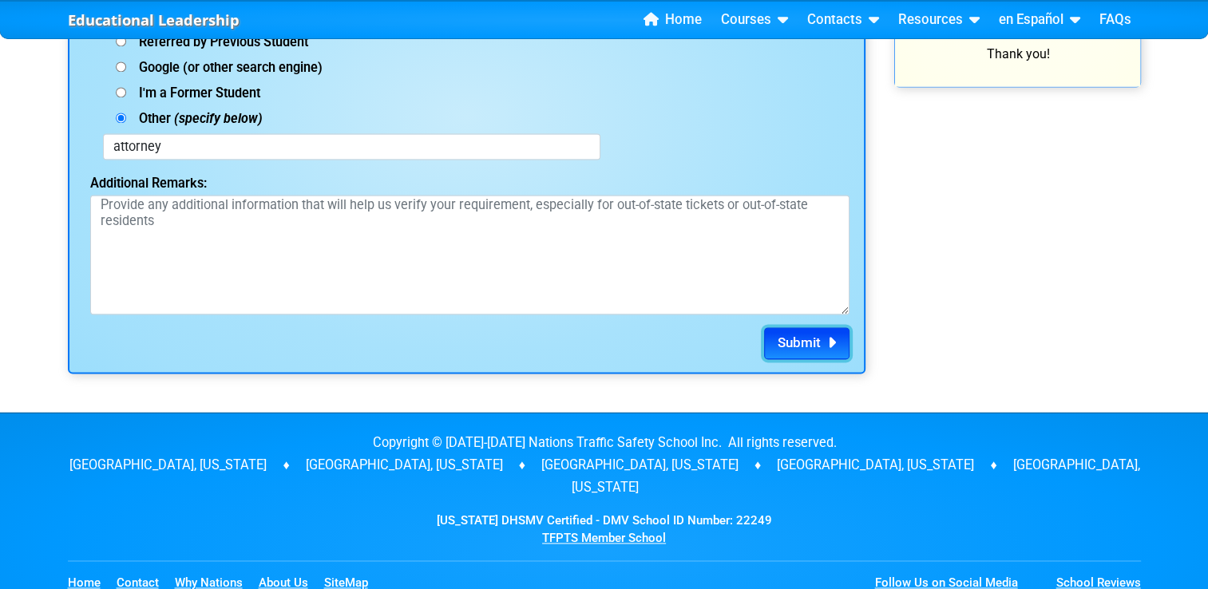
click at [772, 347] on button "Submit" at bounding box center [806, 343] width 85 height 32
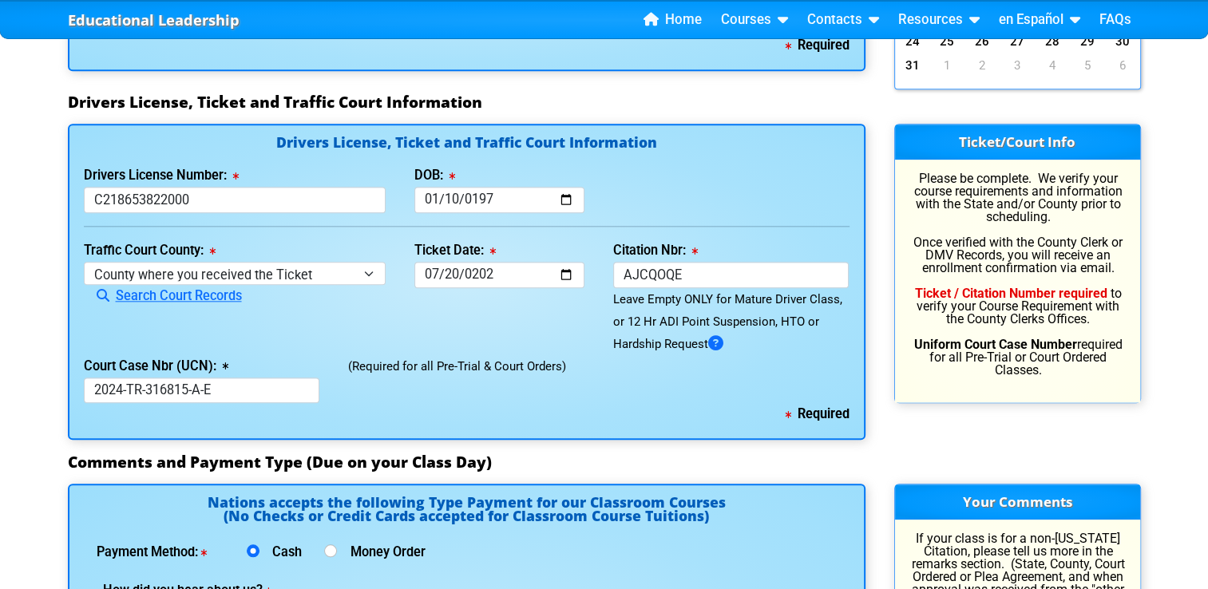
scroll to position [1652, 0]
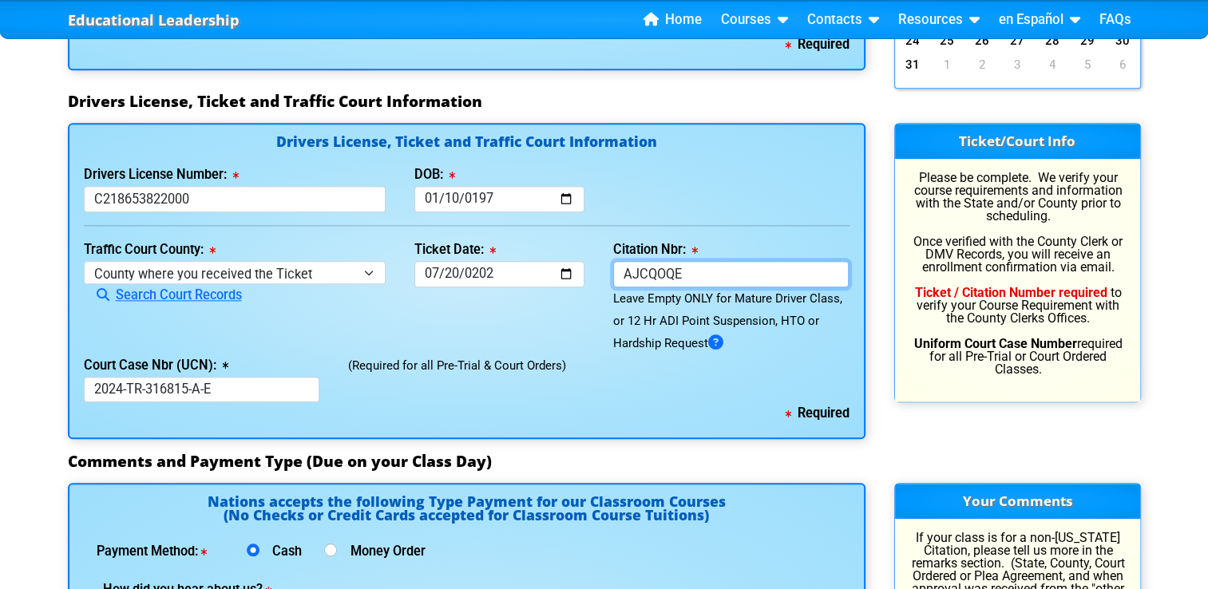
click at [754, 272] on input "AJCQOQE" at bounding box center [731, 274] width 236 height 26
click at [246, 390] on input "2024-TR-316815-A-E" at bounding box center [202, 390] width 236 height 26
type input "2024-TR-316815-A-E"
click at [307, 355] on div "Court Case Nbr (UCN): 2024-TR-316815-A-E" at bounding box center [201, 379] width 265 height 49
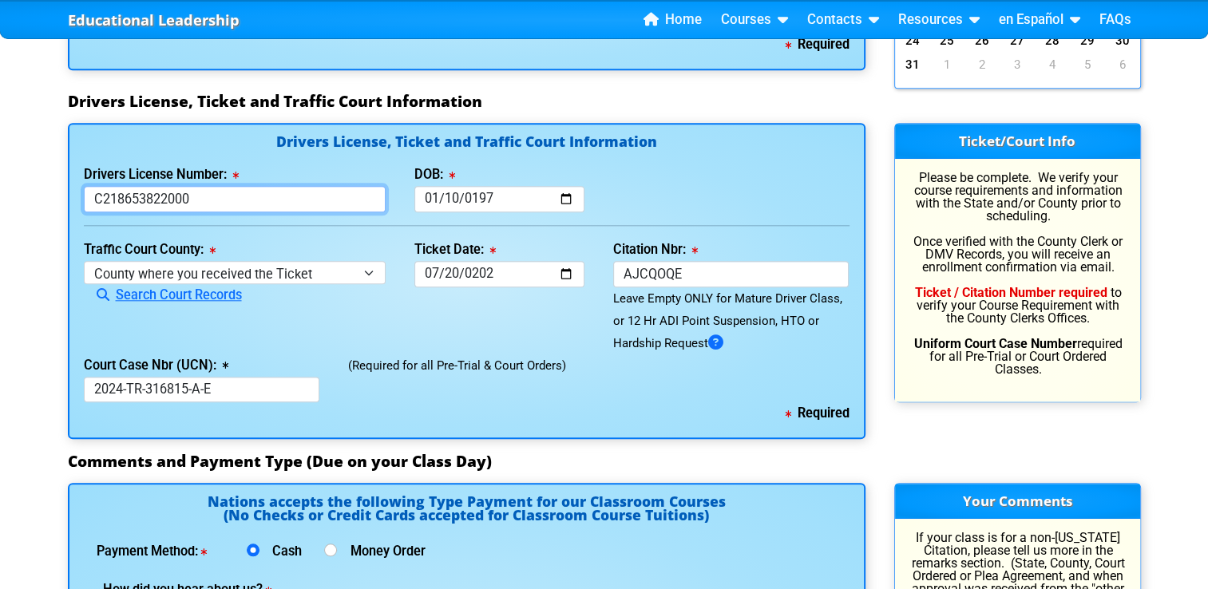
click at [326, 206] on input "C218653822000" at bounding box center [235, 199] width 303 height 26
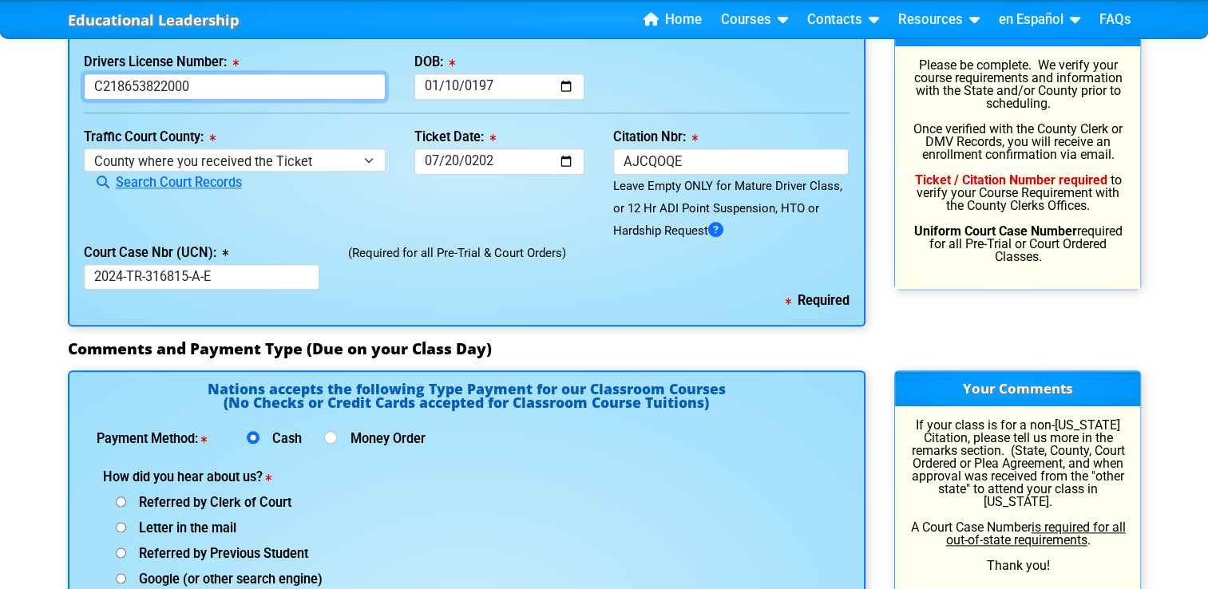
scroll to position [1764, 0]
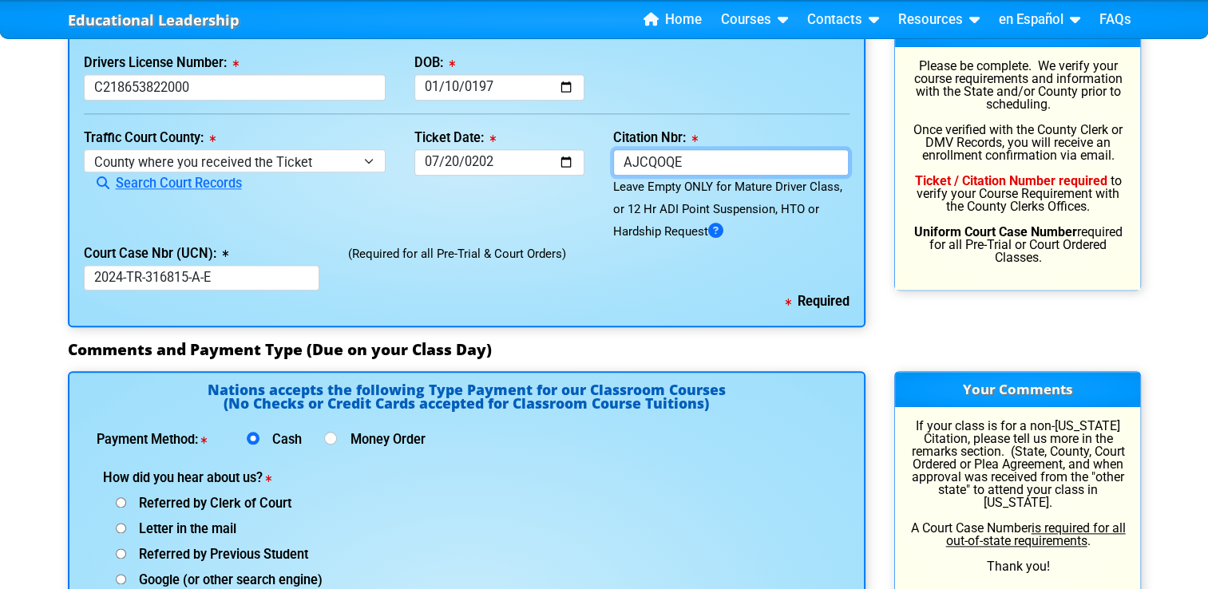
drag, startPoint x: 722, startPoint y: 156, endPoint x: 601, endPoint y: 150, distance: 121.5
click at [601, 150] on div "Citation Nbr: AJCQOQE Leave Empty ONLY for Mature Driver Class, or 12 Hr ADI Po…" at bounding box center [731, 185] width 265 height 116
click at [724, 232] on icon at bounding box center [715, 231] width 15 height 1
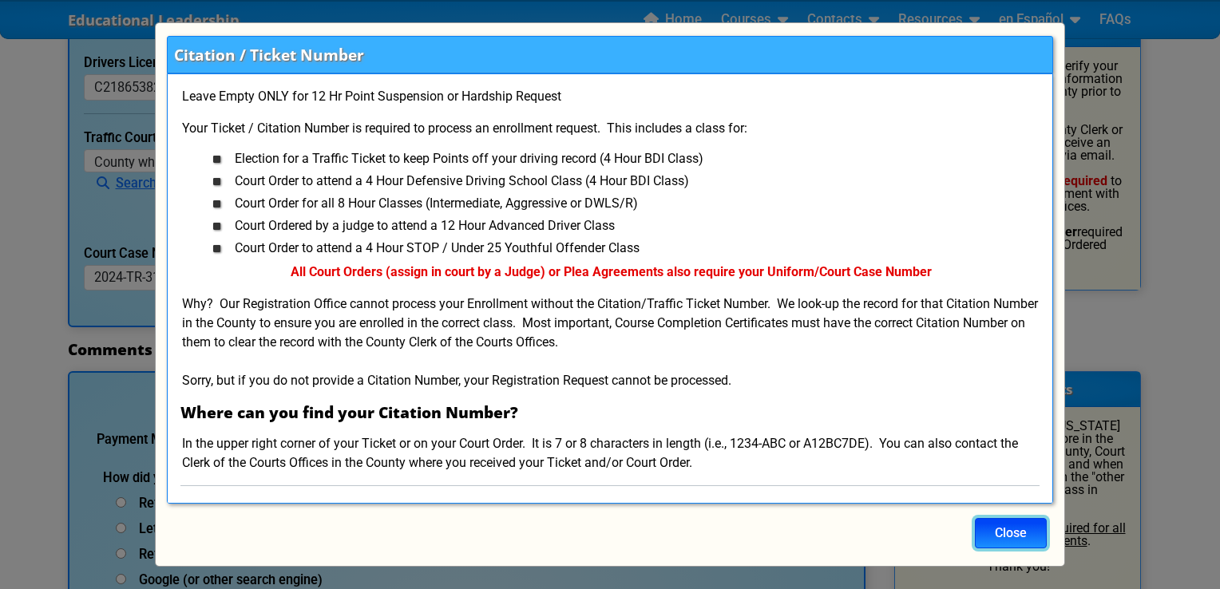
click at [994, 535] on button "Close" at bounding box center [1011, 533] width 72 height 30
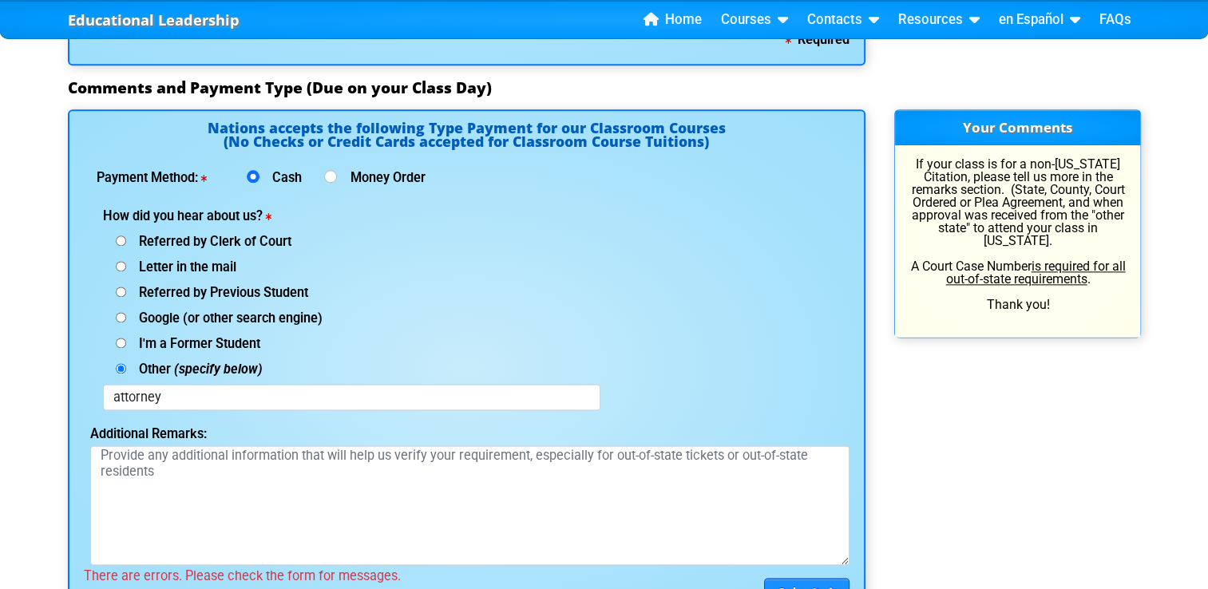
scroll to position [2303, 0]
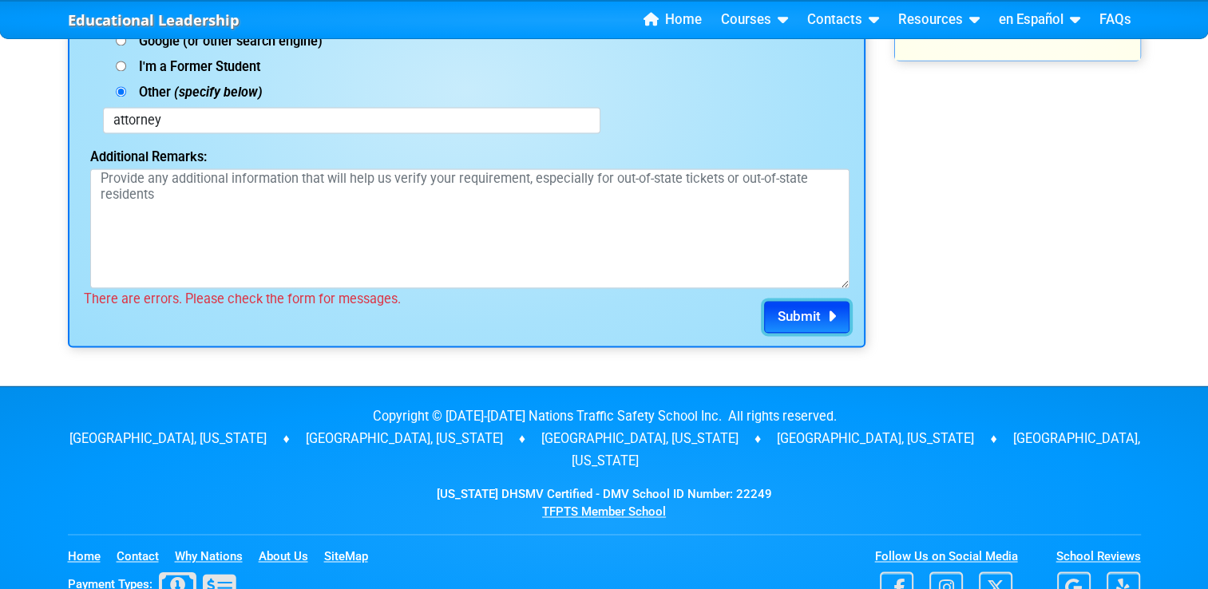
click at [813, 322] on span "Submit" at bounding box center [799, 316] width 43 height 16
click at [811, 321] on span "Submit" at bounding box center [799, 316] width 43 height 16
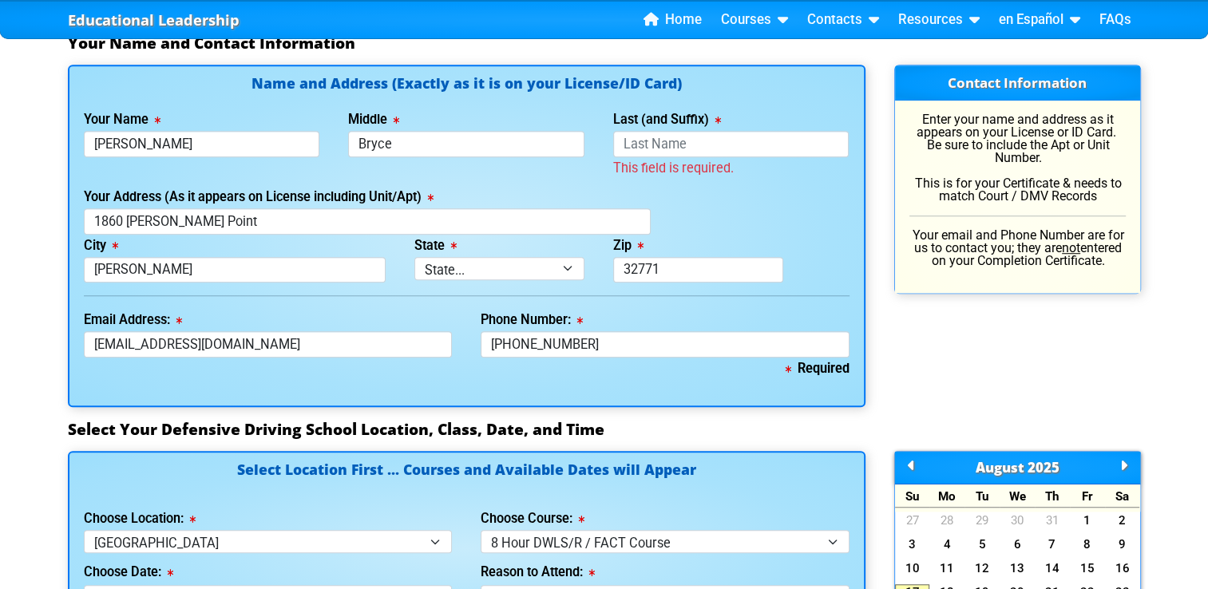
scroll to position [1049, 0]
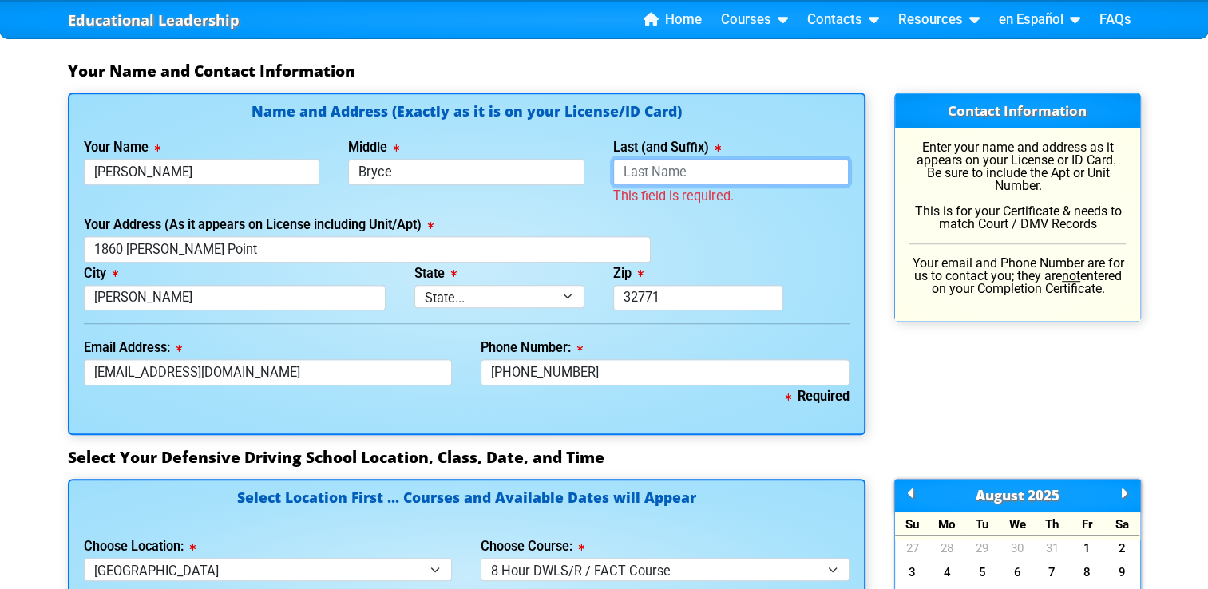
click at [652, 173] on input "Last (and Suffix)" at bounding box center [731, 172] width 236 height 26
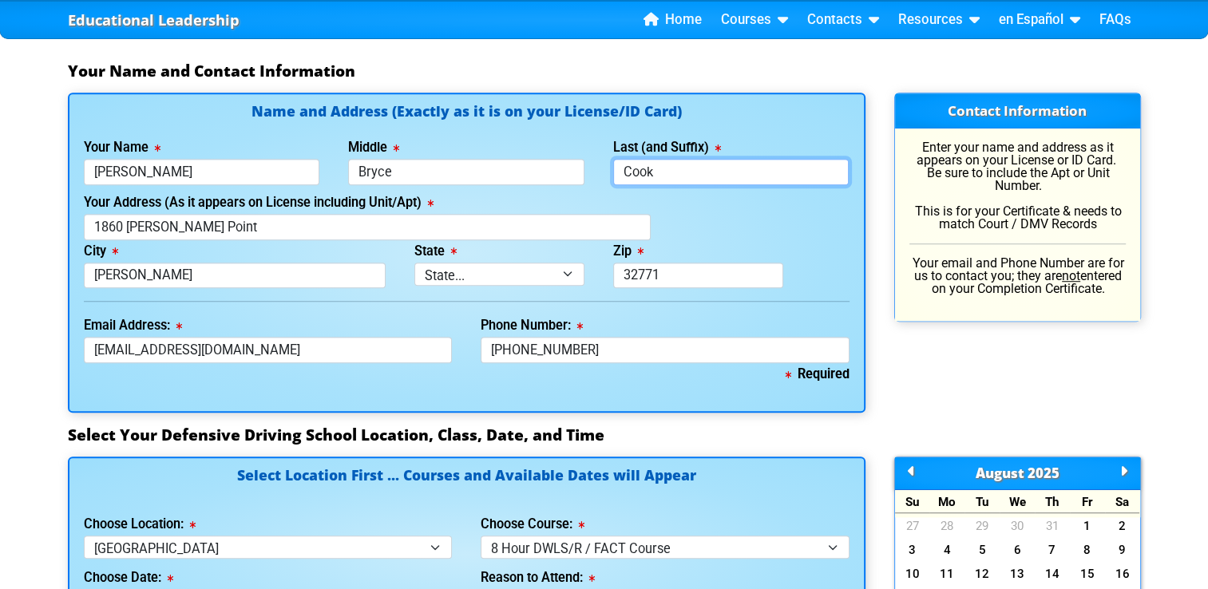
type input "Cook"
click at [220, 165] on input "[PERSON_NAME]" at bounding box center [202, 172] width 236 height 26
type input "[PERSON_NAME]"
click at [692, 221] on div "Your Address (As it appears on License including Unit/Apt) 1860 [PERSON_NAME] P…" at bounding box center [466, 216] width 795 height 49
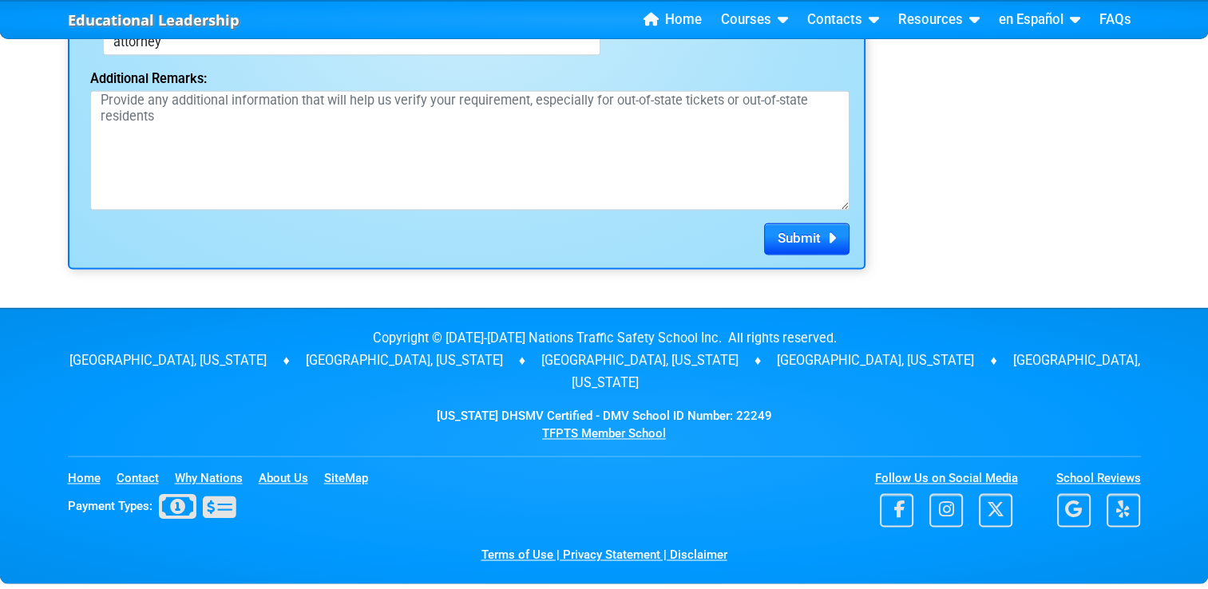
scroll to position [2389, 0]
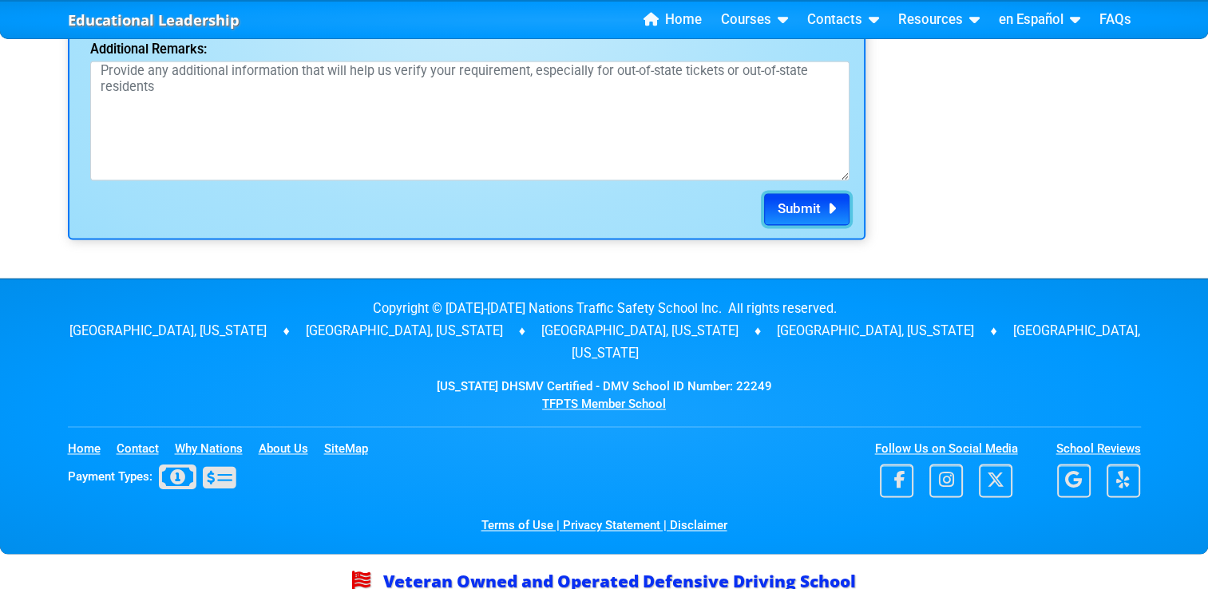
click at [778, 212] on span "Submit" at bounding box center [799, 208] width 43 height 16
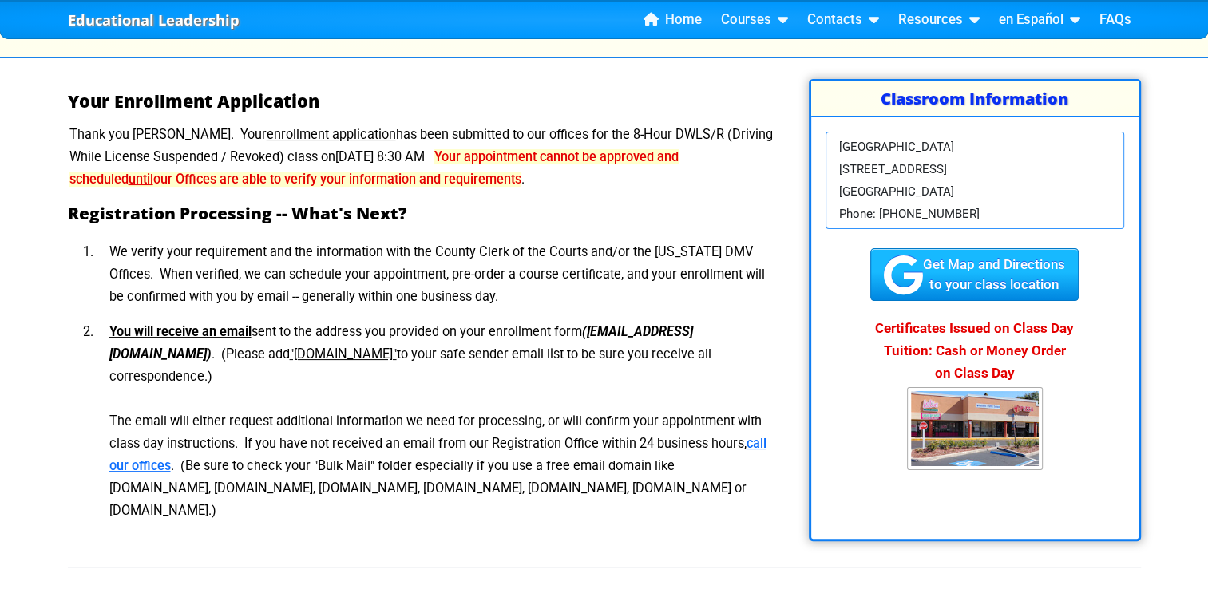
scroll to position [226, 0]
